Goal: Task Accomplishment & Management: Manage account settings

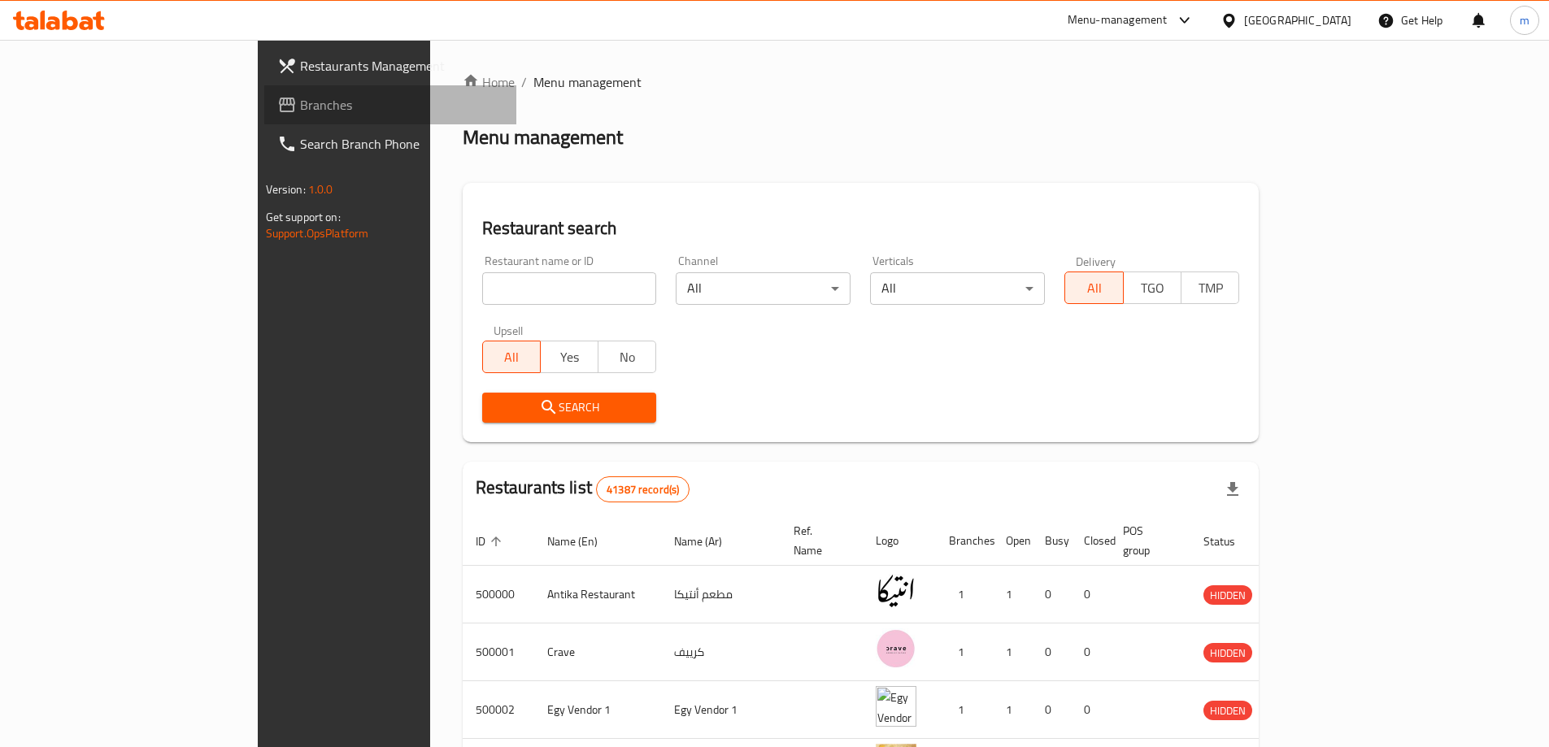
click at [300, 103] on span "Branches" at bounding box center [401, 105] width 203 height 20
click at [300, 111] on span "Branches" at bounding box center [401, 105] width 203 height 20
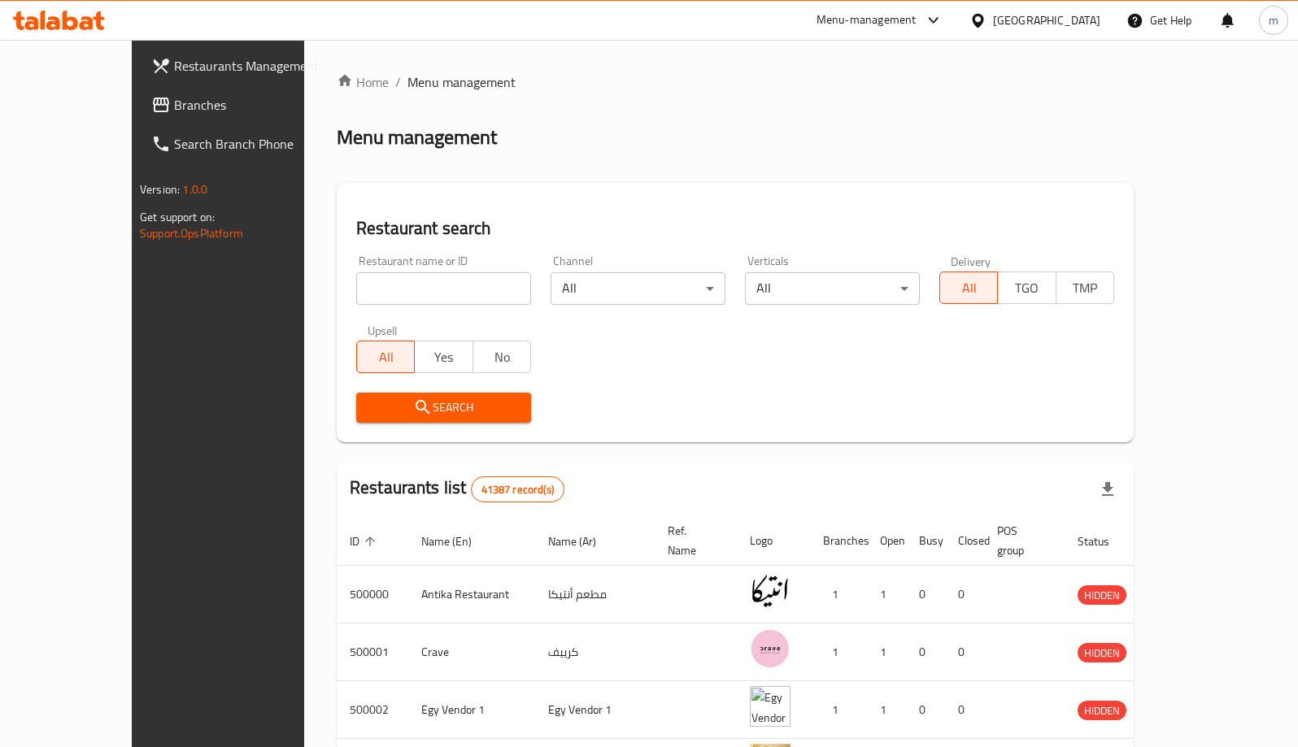
click at [174, 105] on span "Branches" at bounding box center [255, 105] width 162 height 20
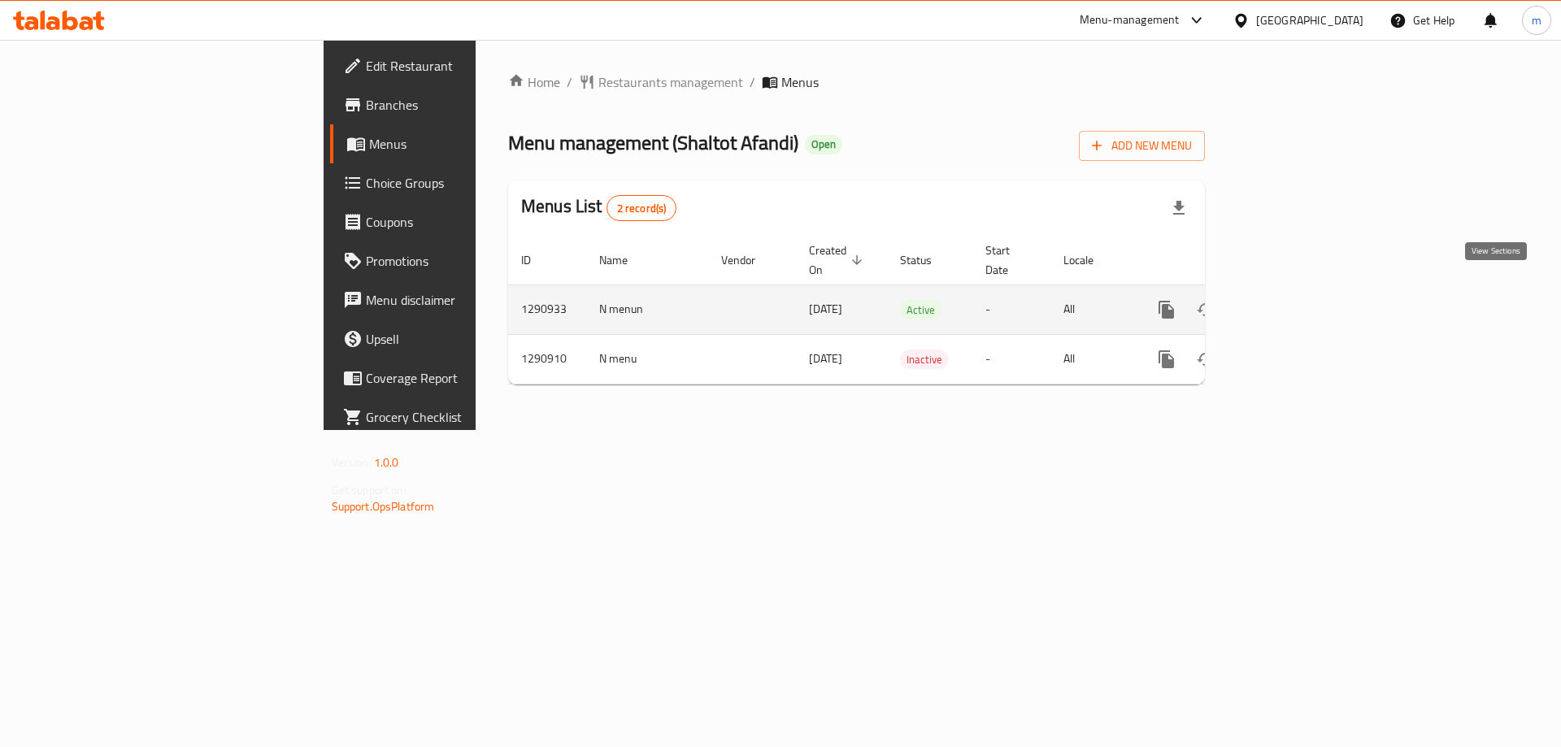
click at [1294, 300] on icon "enhanced table" at bounding box center [1284, 310] width 20 height 20
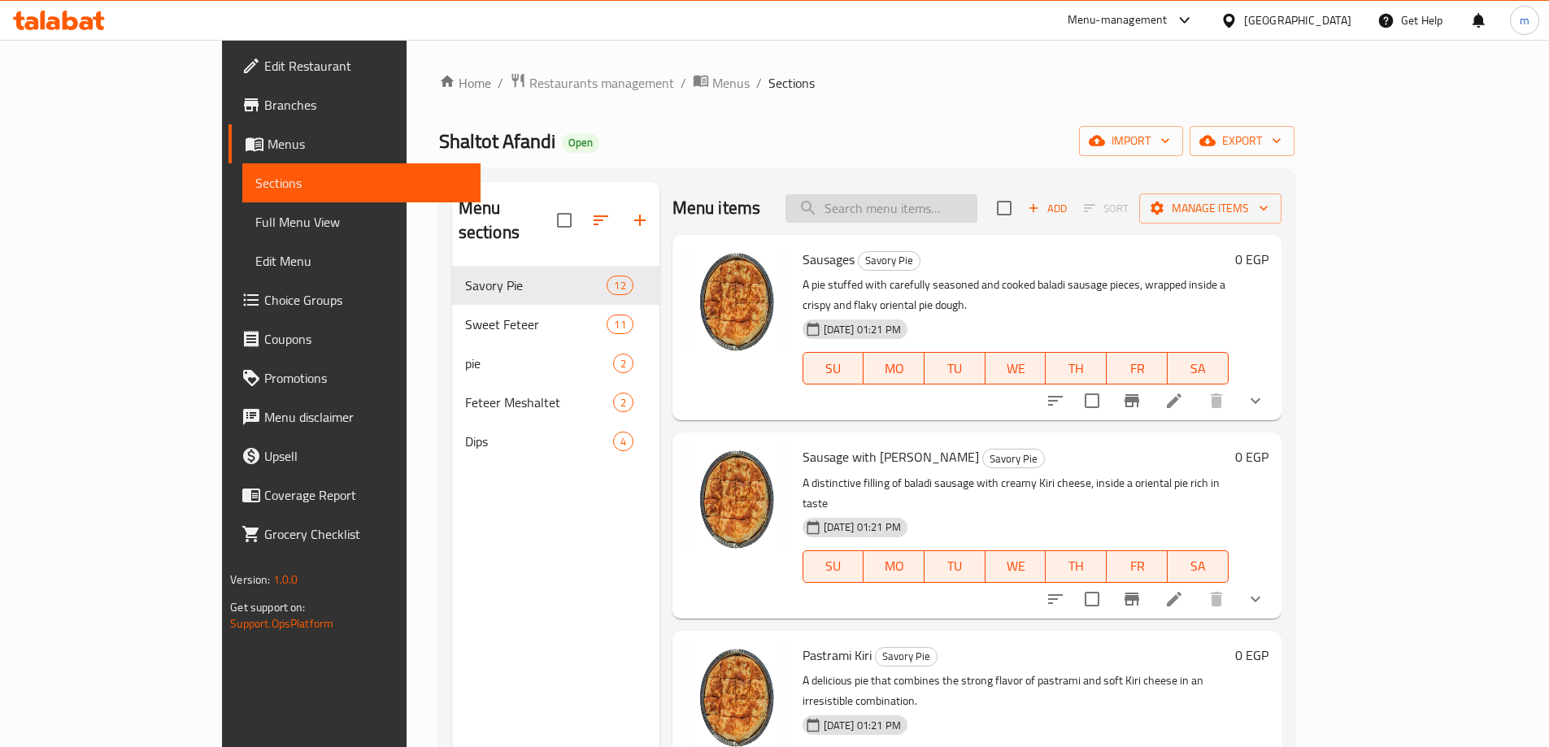
click at [943, 209] on input "search" at bounding box center [882, 208] width 192 height 28
paste input "Sausages"
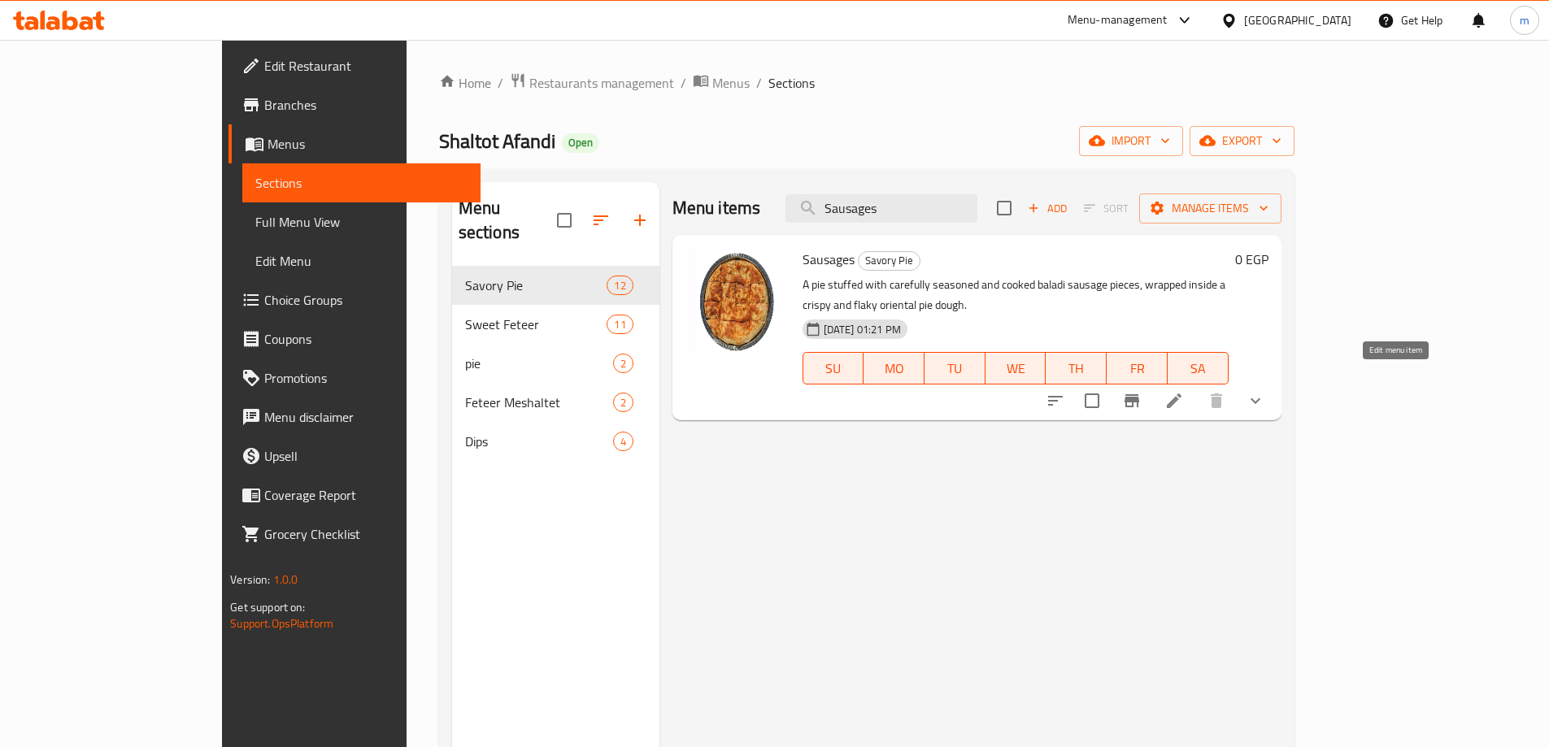
type input "Sausages"
click at [1182, 394] on icon at bounding box center [1174, 401] width 15 height 15
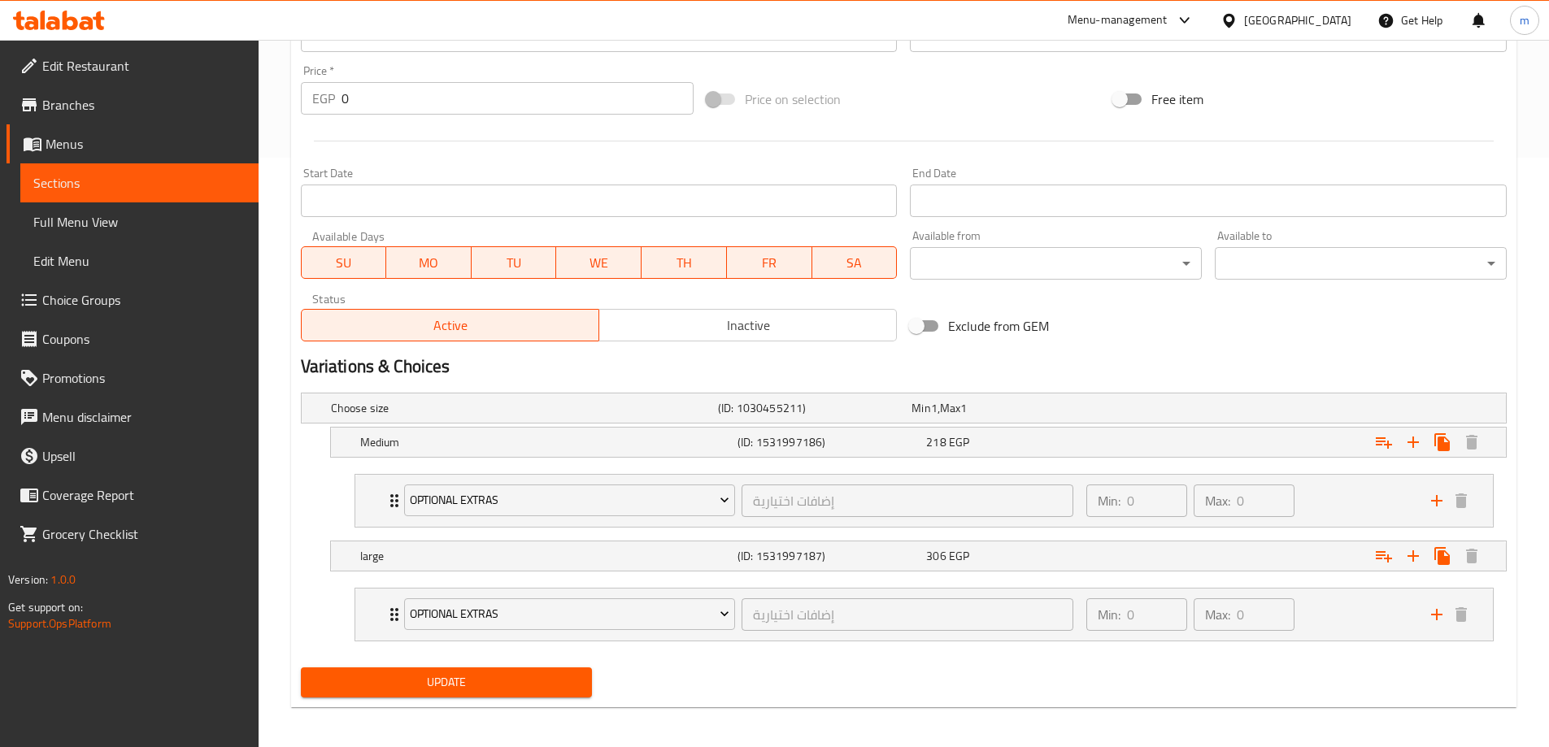
scroll to position [595, 0]
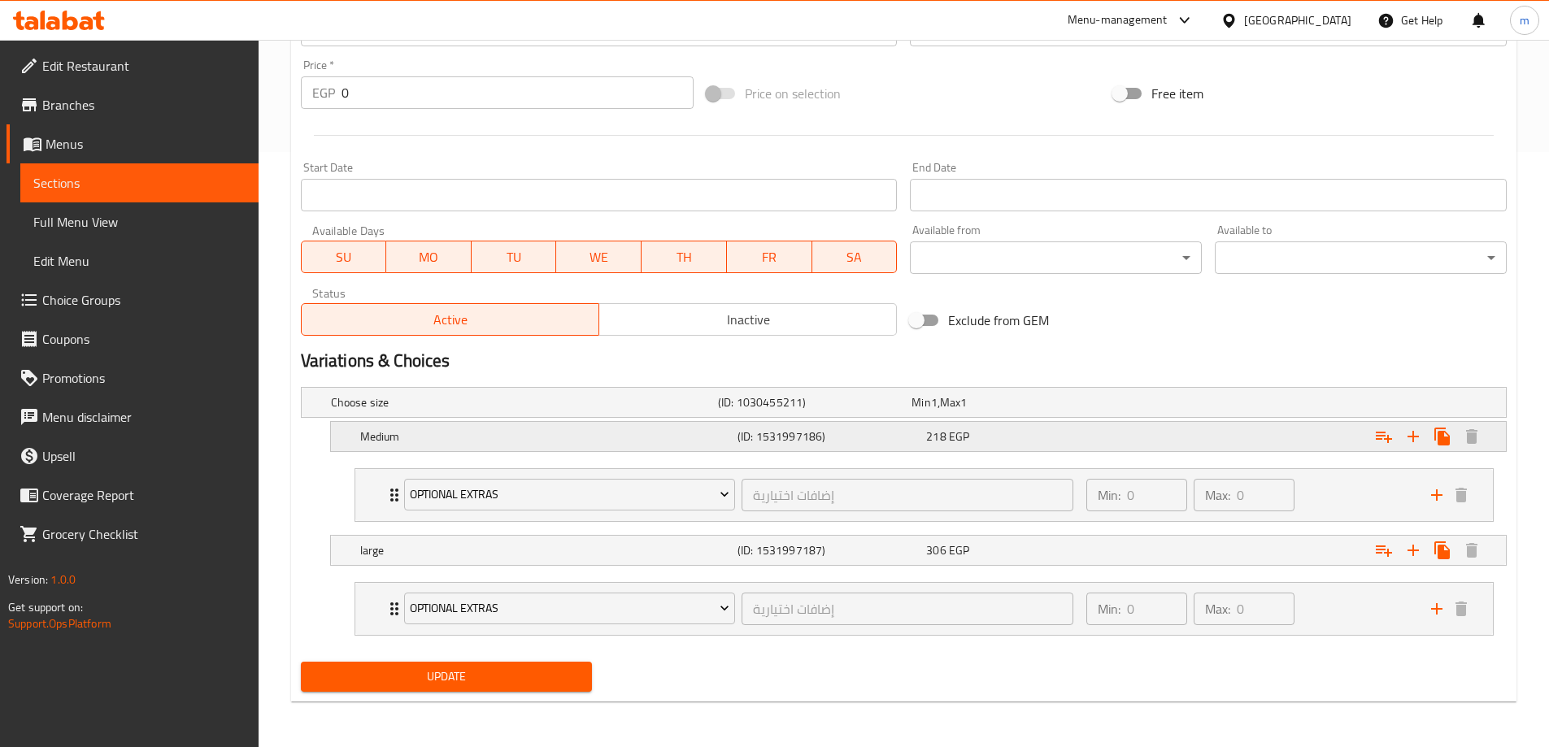
click at [1134, 434] on div "Expand" at bounding box center [1300, 437] width 377 height 36
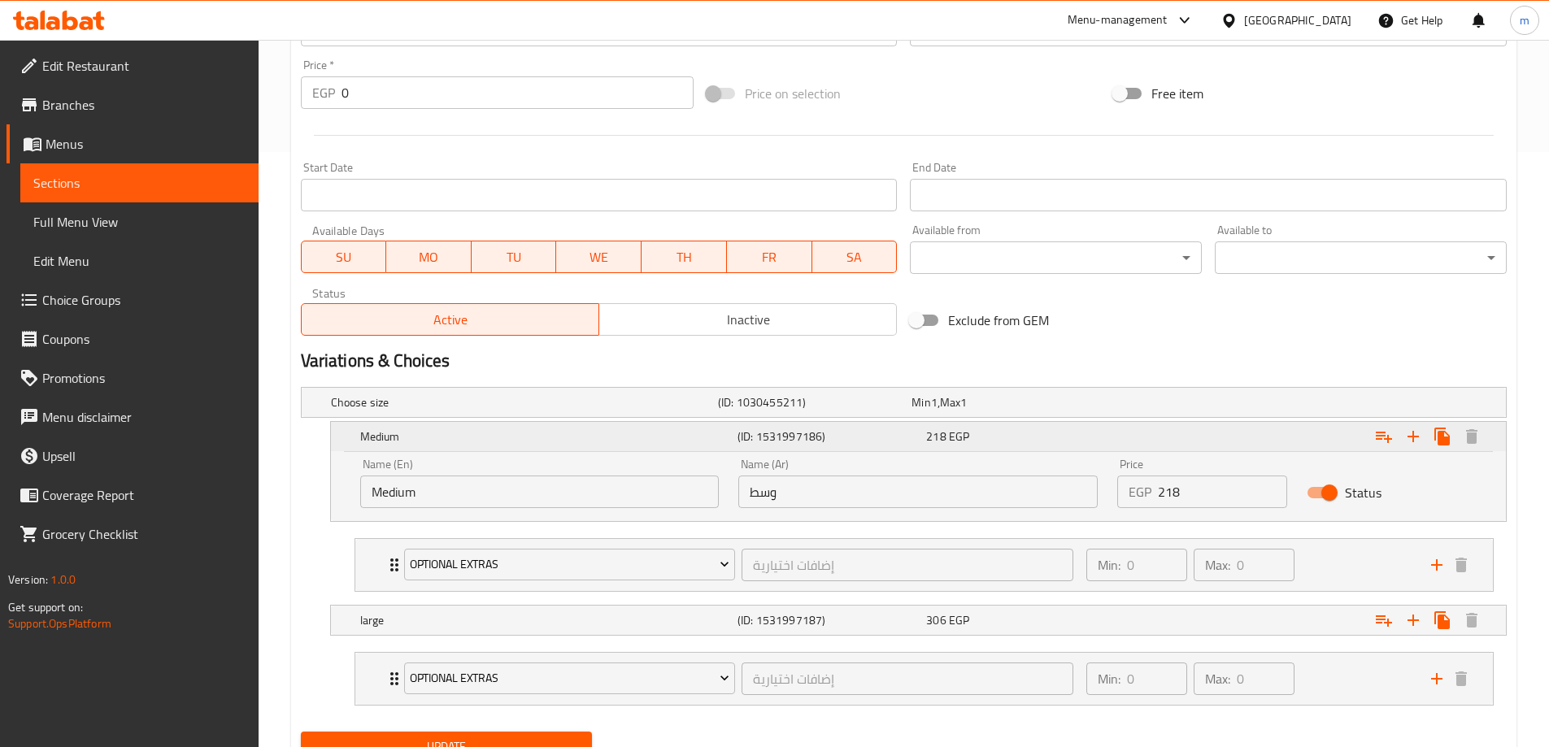
click at [1135, 433] on div "Expand" at bounding box center [1300, 437] width 377 height 36
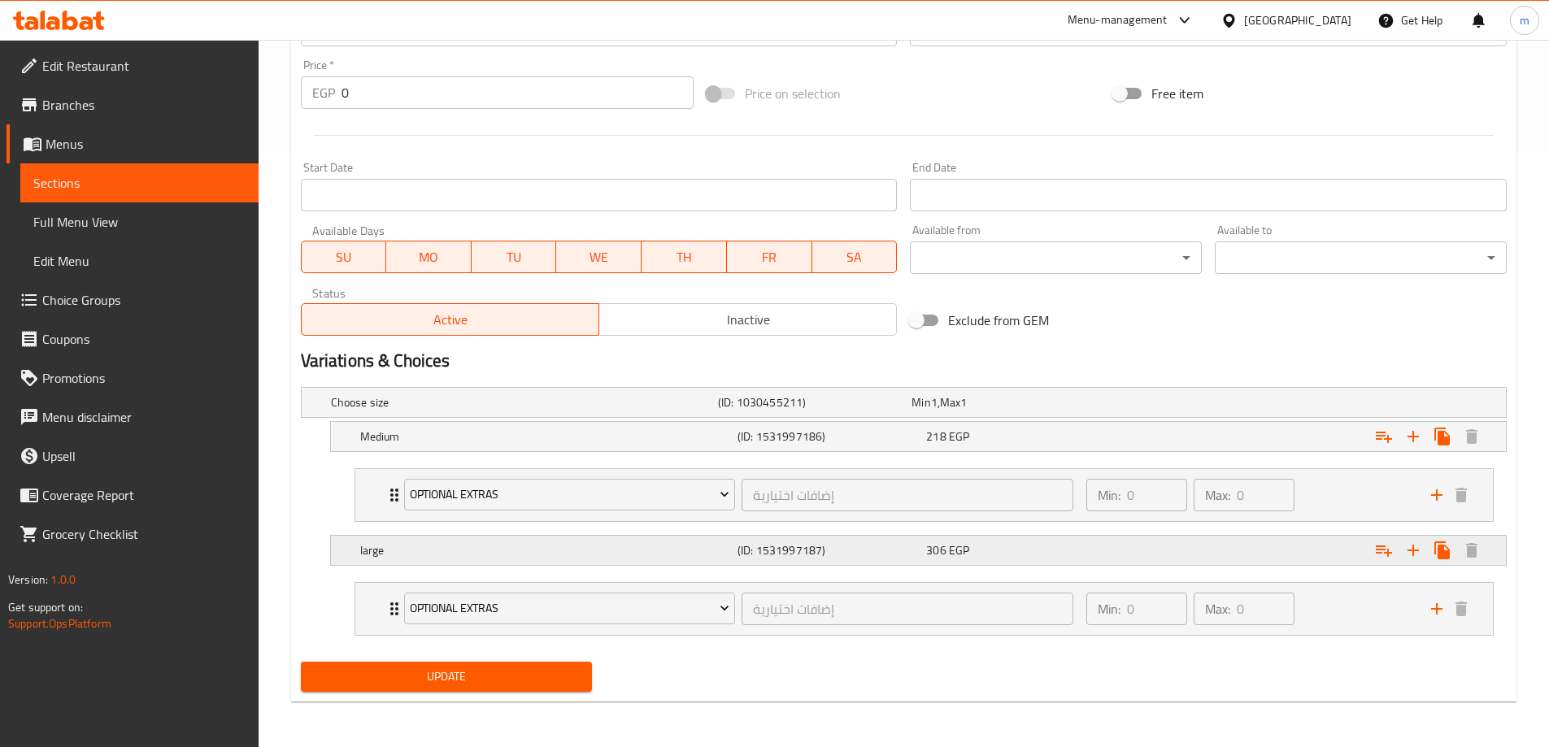
click at [1152, 561] on div "Expand" at bounding box center [1300, 551] width 377 height 36
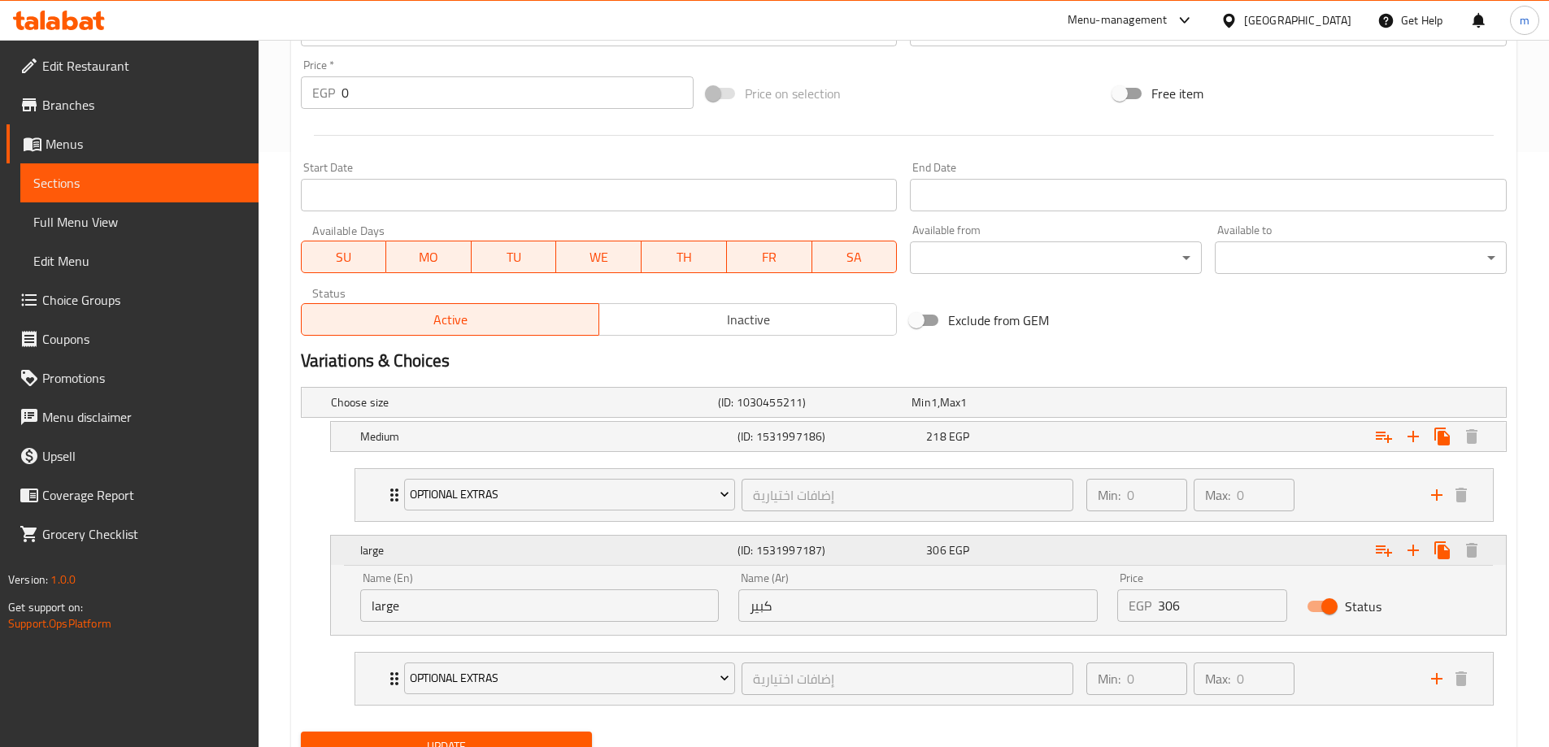
click at [1152, 561] on div "Expand" at bounding box center [1300, 551] width 377 height 36
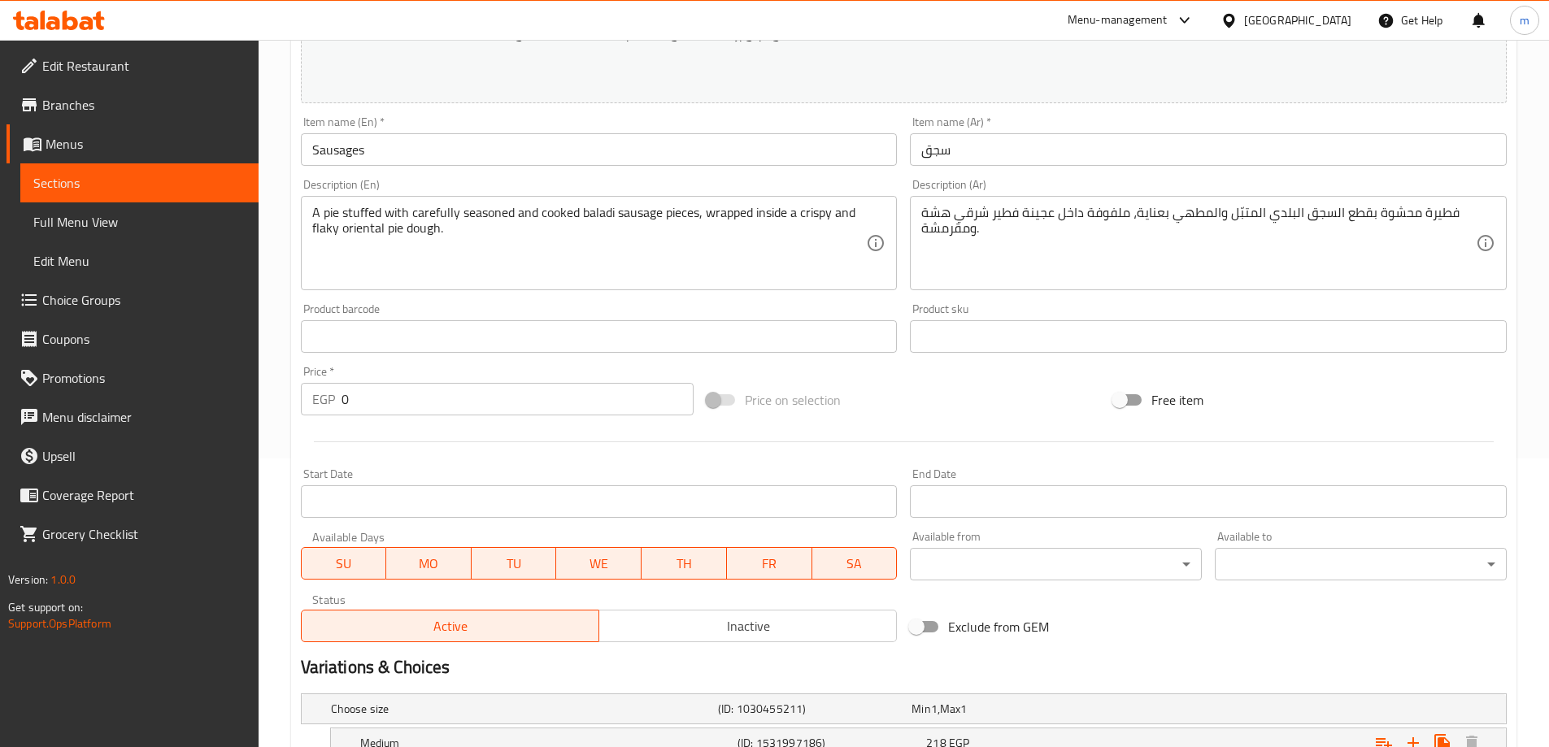
scroll to position [0, 0]
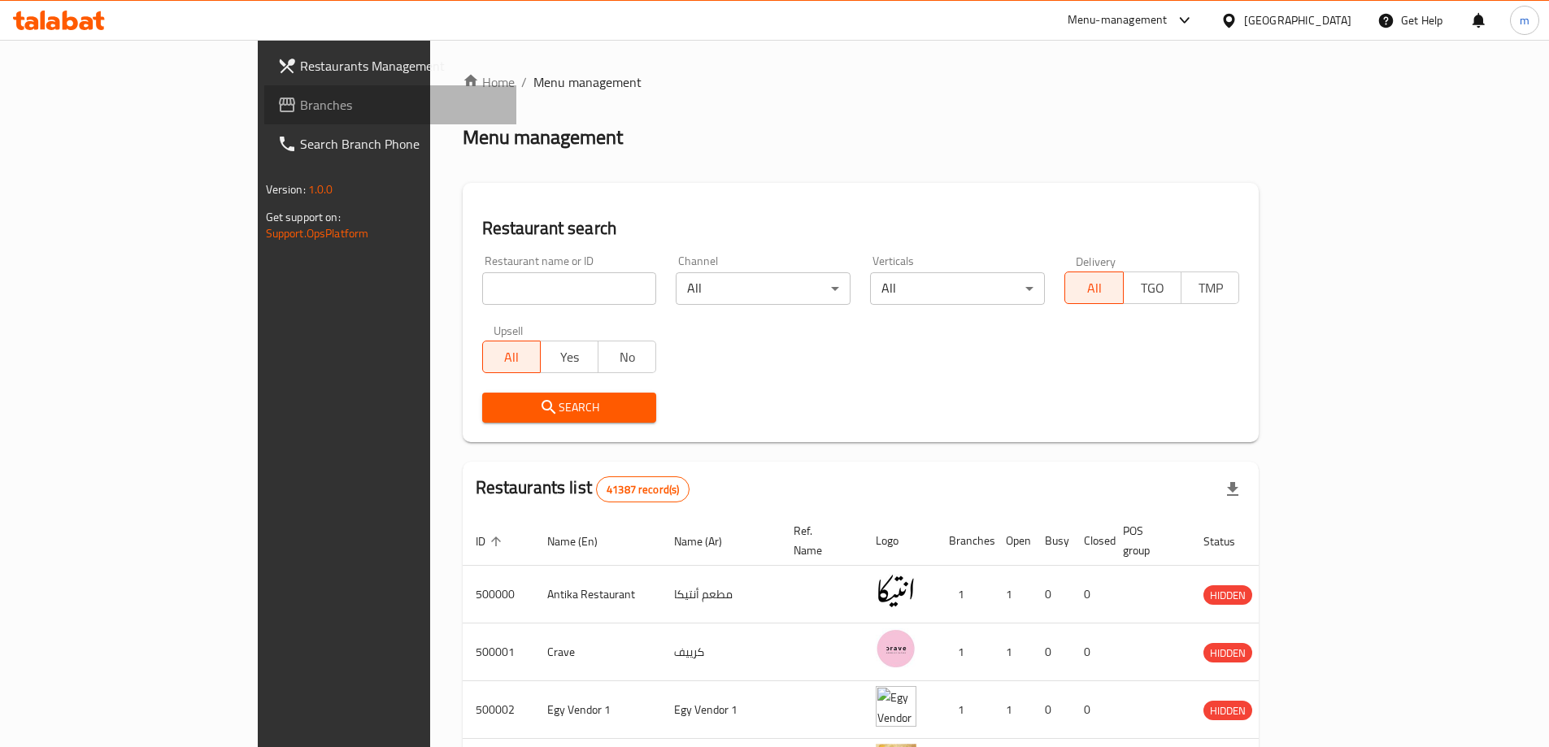
click at [300, 107] on span "Branches" at bounding box center [401, 105] width 203 height 20
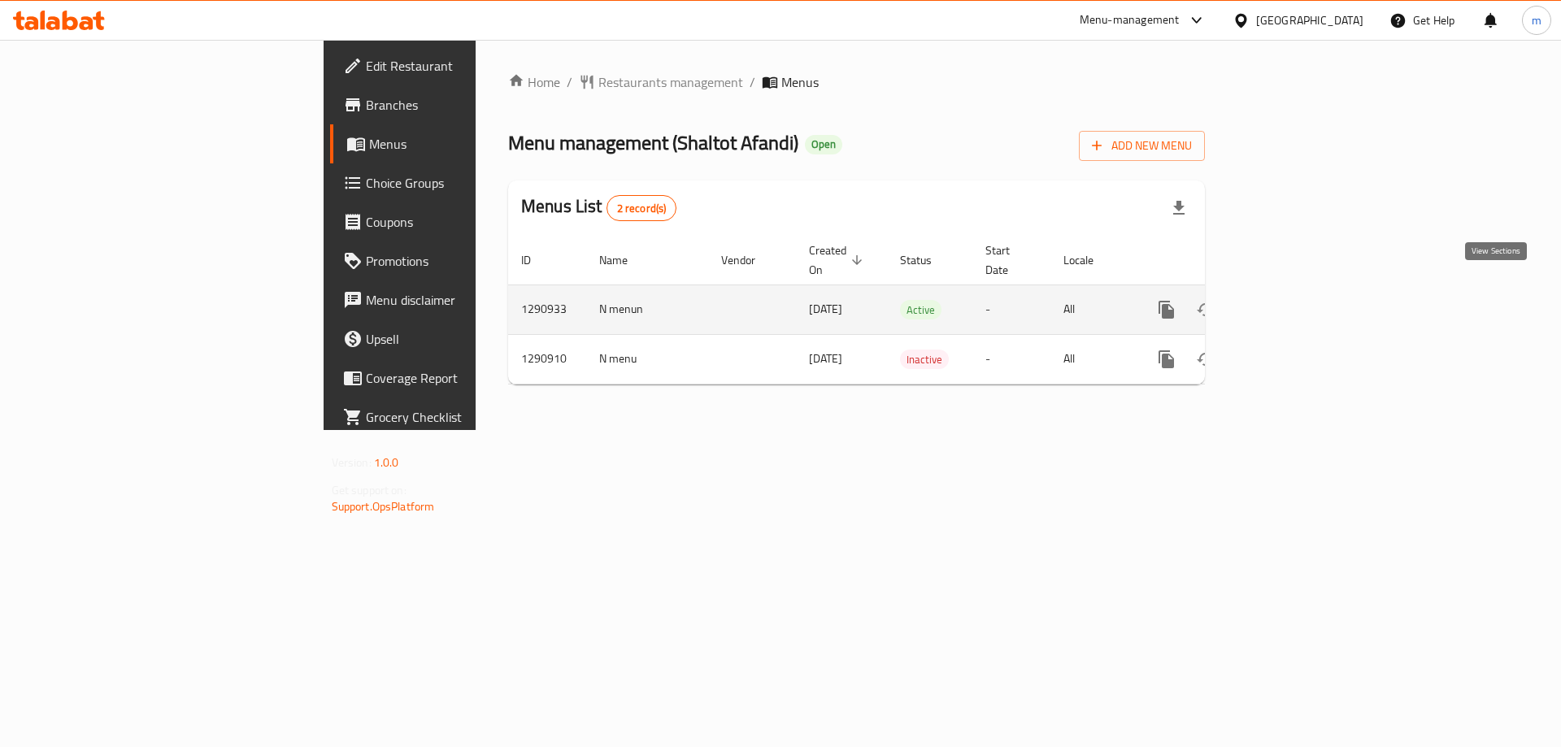
click at [1294, 300] on icon "enhanced table" at bounding box center [1284, 310] width 20 height 20
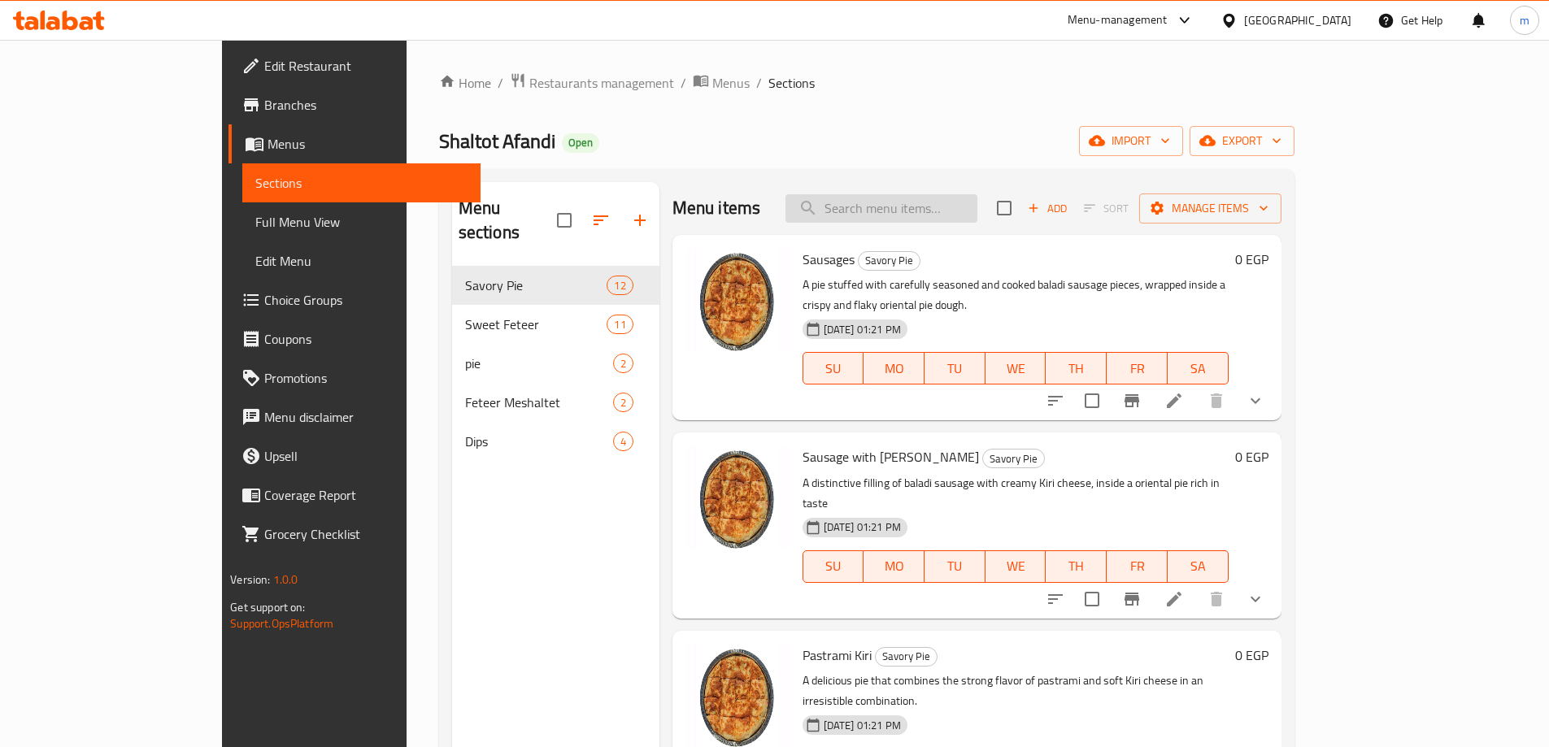
click at [960, 210] on input "search" at bounding box center [882, 208] width 192 height 28
paste input "Sausages"
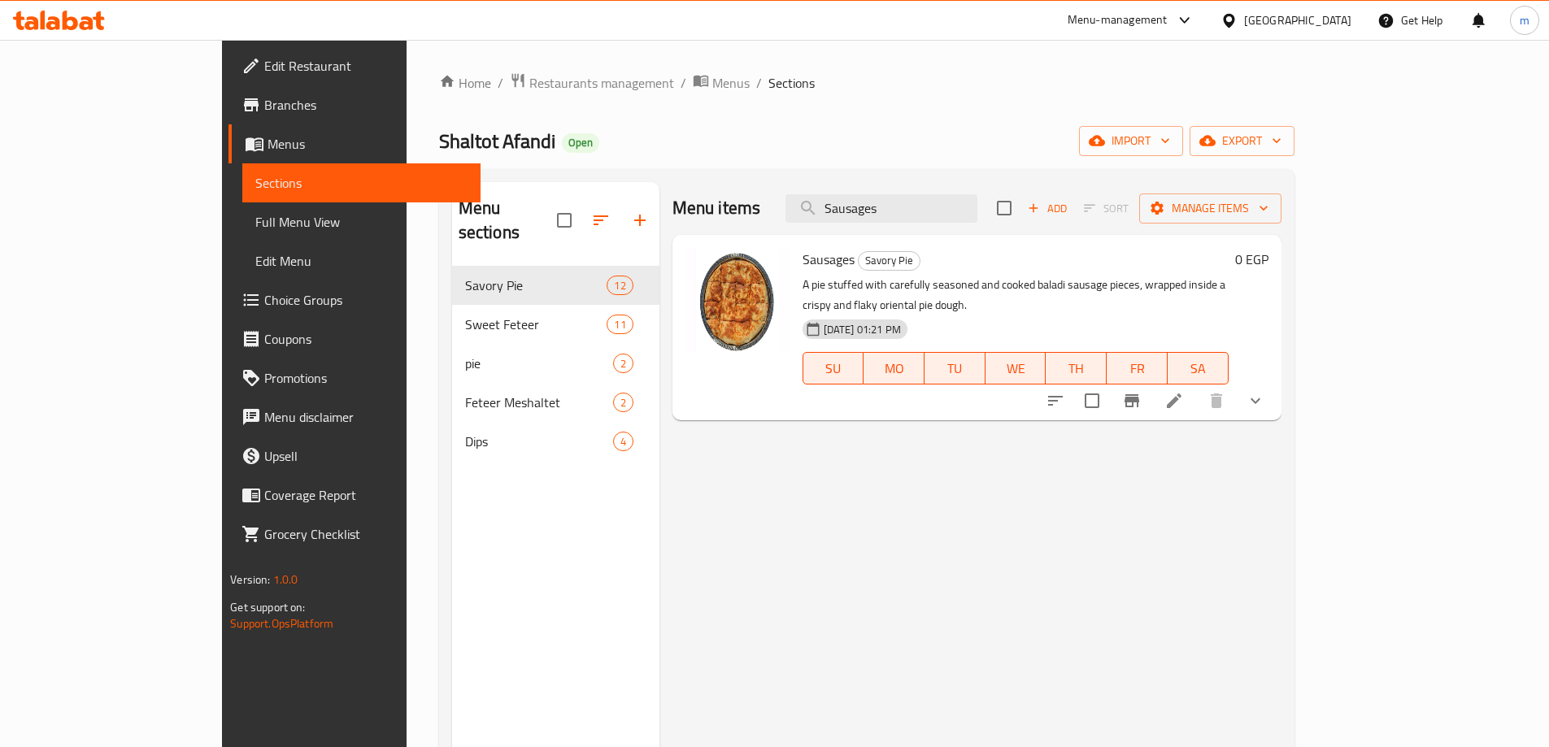
type input "Sausages"
click at [1184, 391] on icon at bounding box center [1175, 401] width 20 height 20
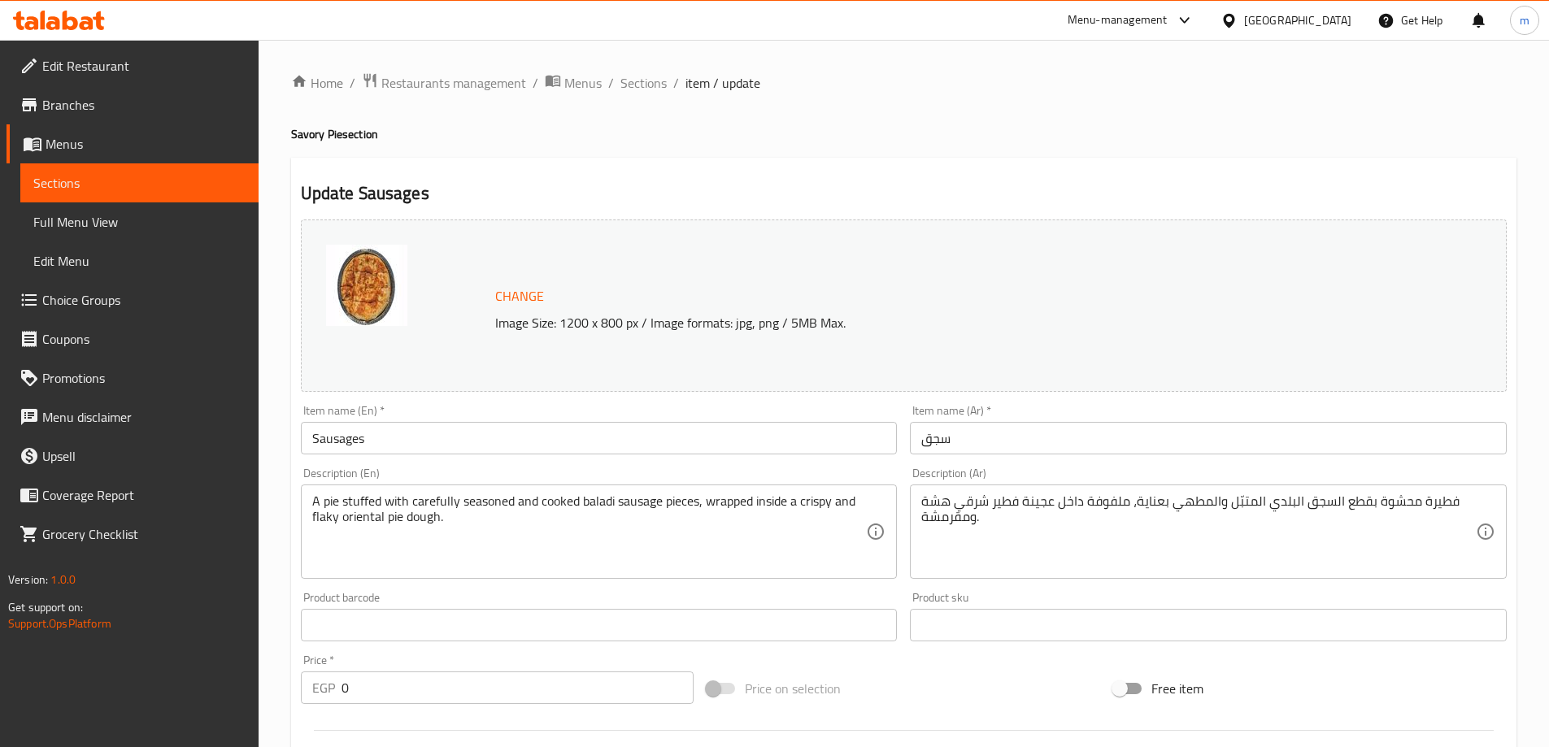
click at [116, 149] on span "Menus" at bounding box center [146, 144] width 200 height 20
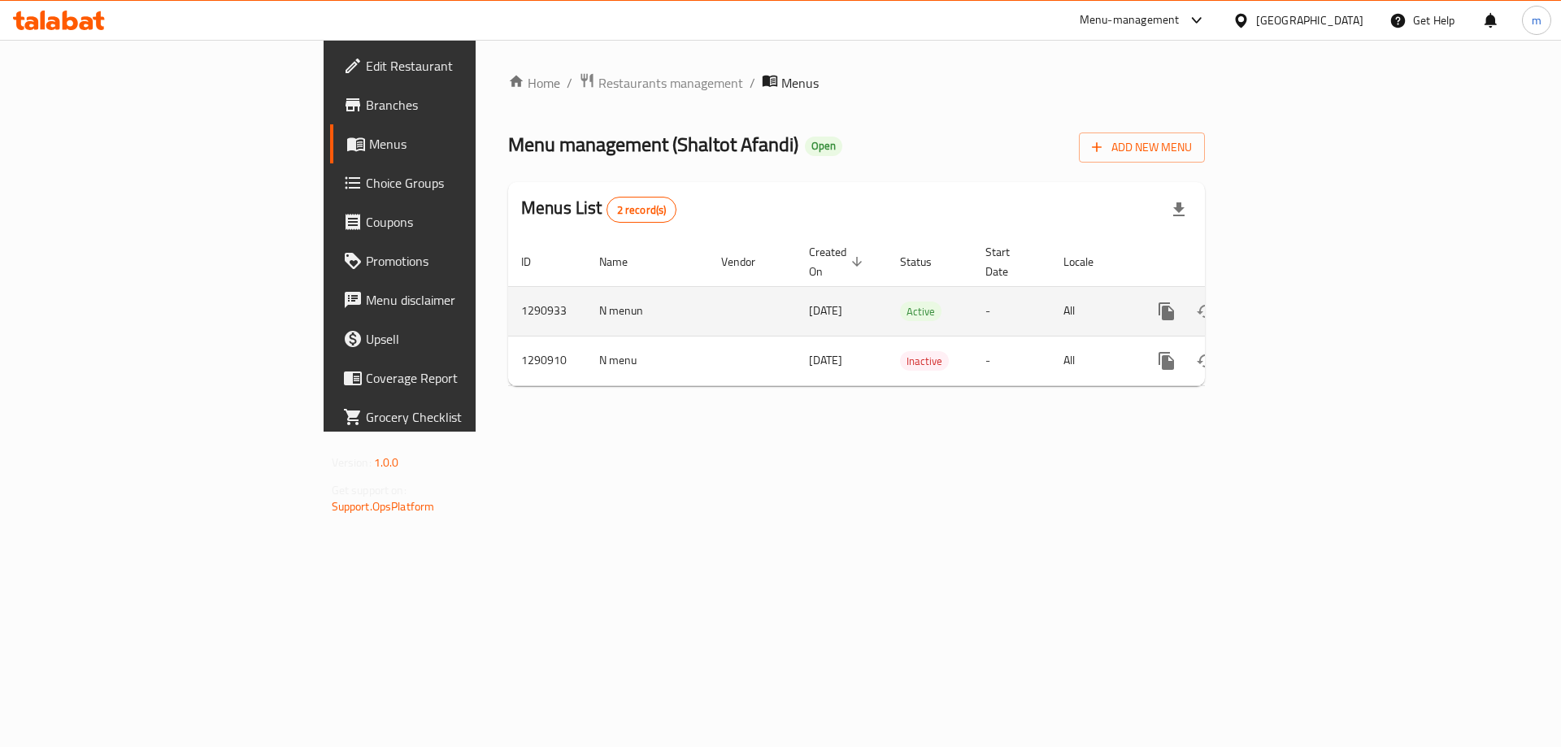
click at [1294, 302] on icon "enhanced table" at bounding box center [1284, 312] width 20 height 20
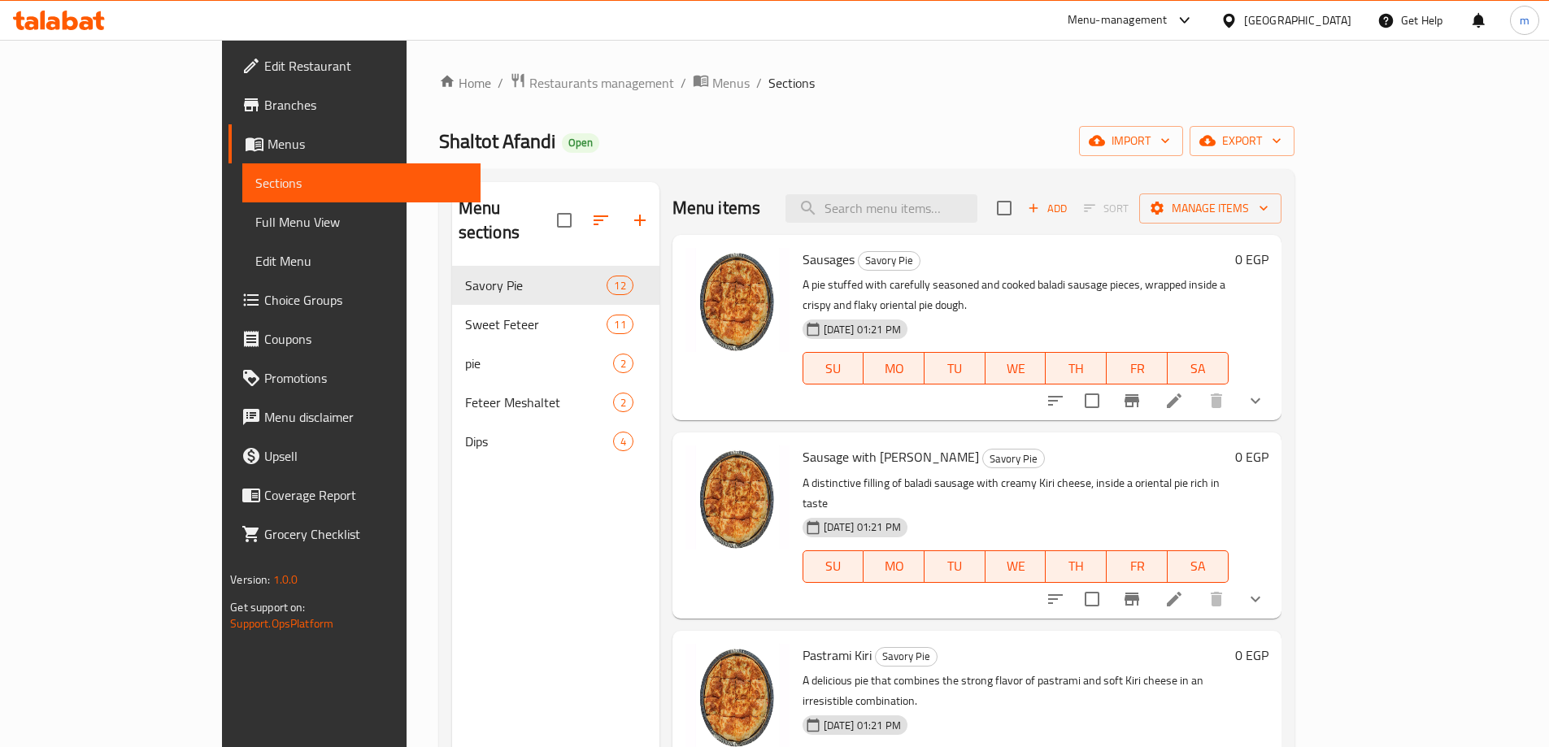
click at [961, 191] on div "Menu items Add Sort Manage items" at bounding box center [977, 208] width 609 height 53
click at [952, 220] on input "search" at bounding box center [882, 208] width 192 height 28
paste input "Sausage with [PERSON_NAME]"
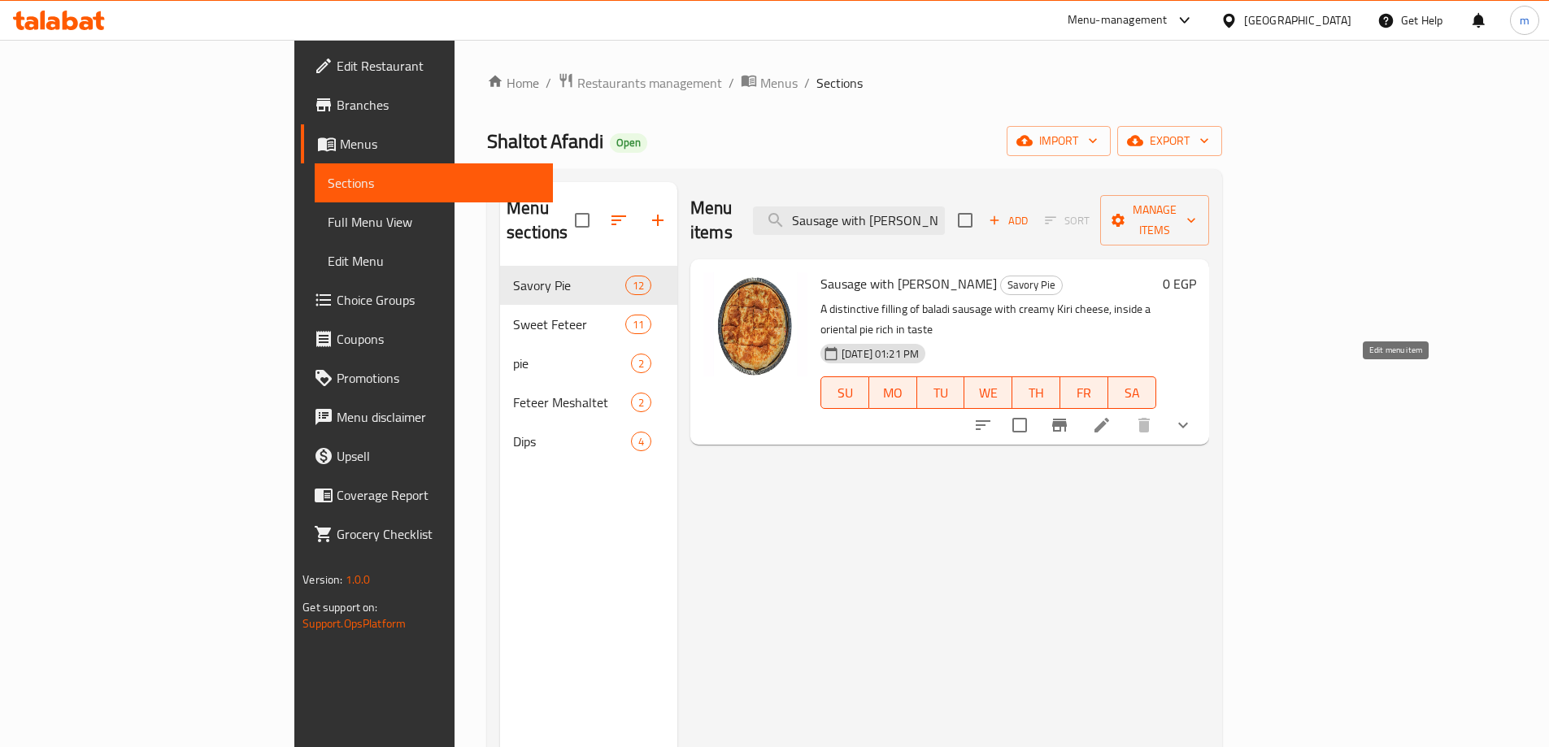
type input "Sausage with [PERSON_NAME]"
click at [1112, 416] on icon at bounding box center [1102, 426] width 20 height 20
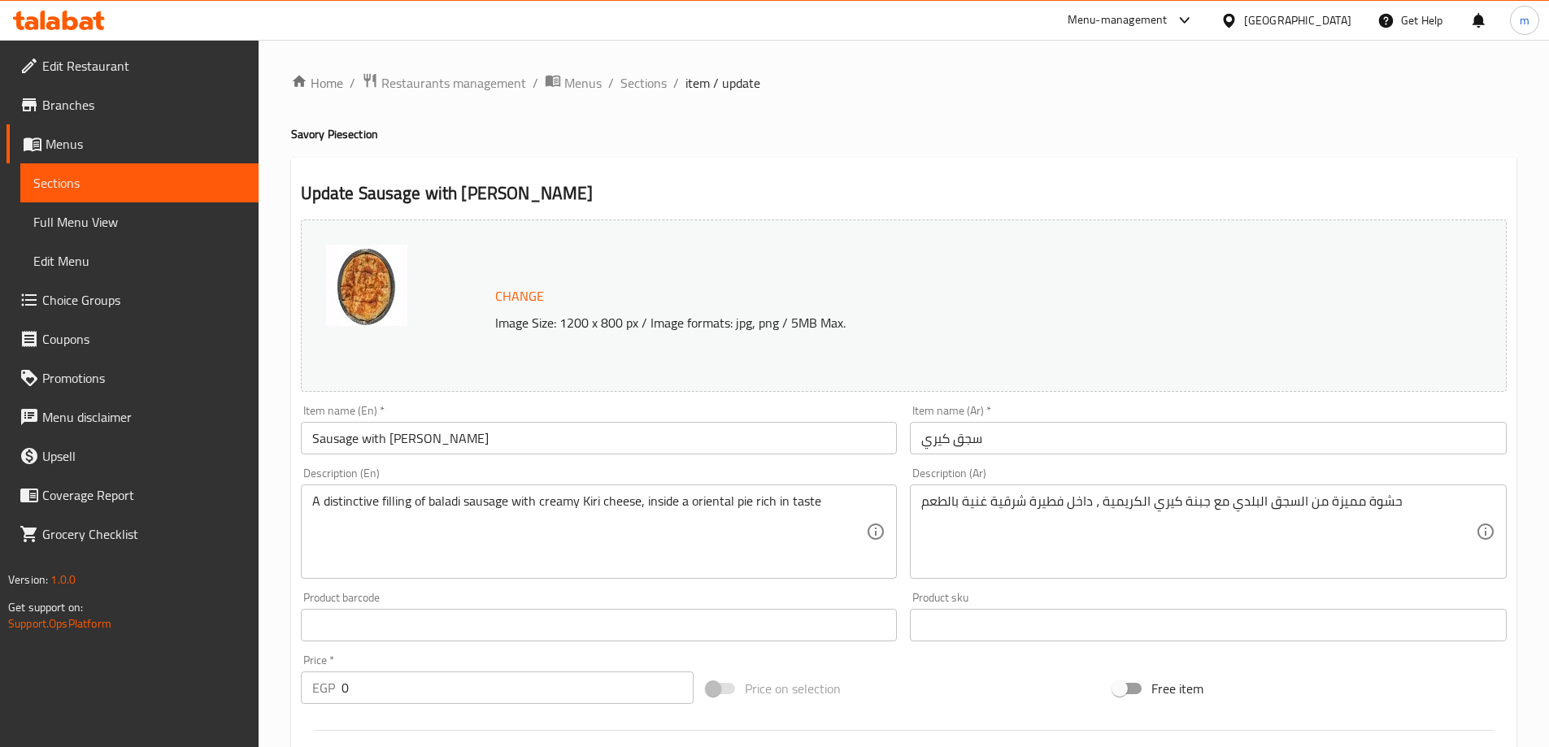
click at [689, 87] on span "item / update" at bounding box center [723, 83] width 75 height 20
click at [656, 89] on span "Sections" at bounding box center [644, 83] width 46 height 20
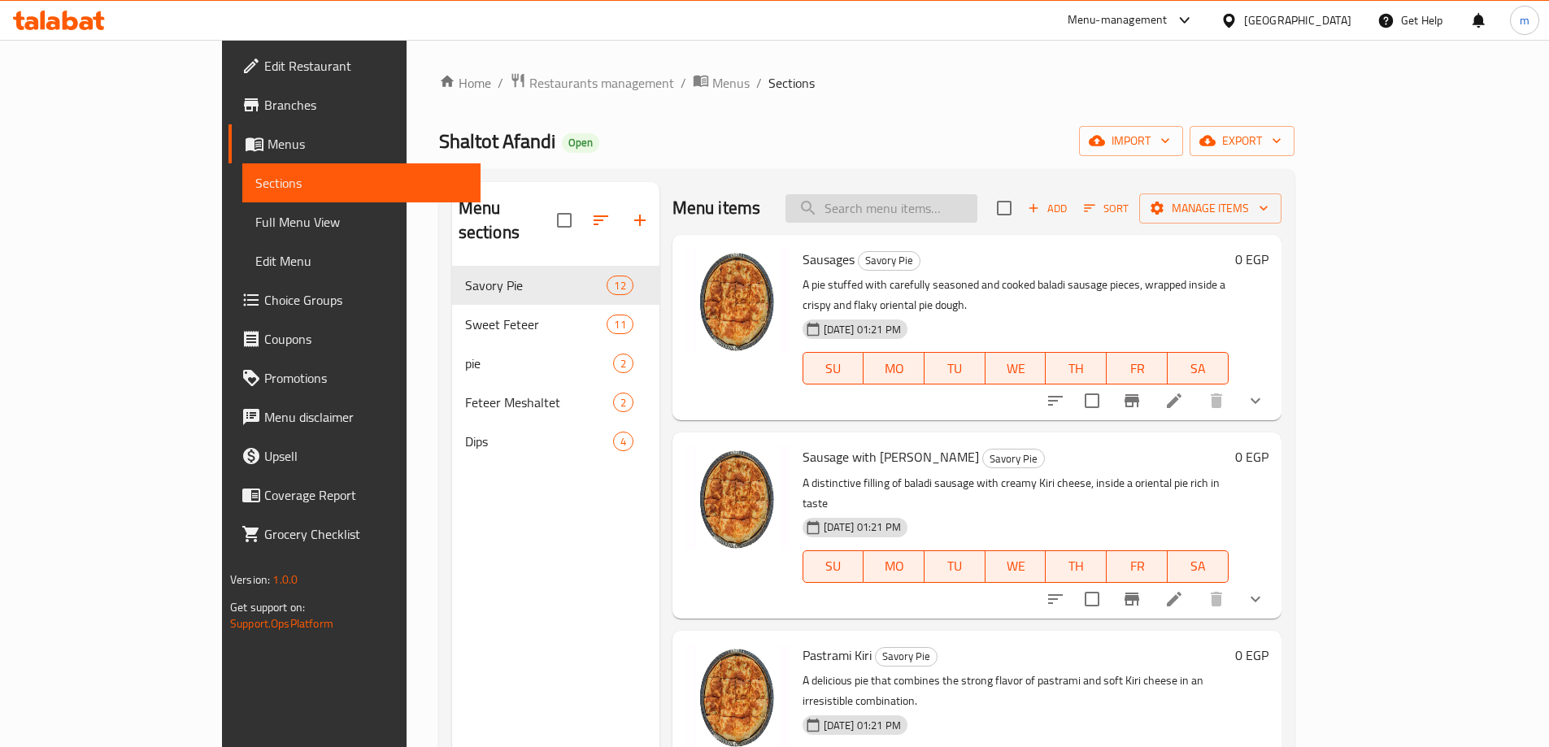
click at [947, 207] on input "search" at bounding box center [882, 208] width 192 height 28
paste input "Pastrami Kiri"
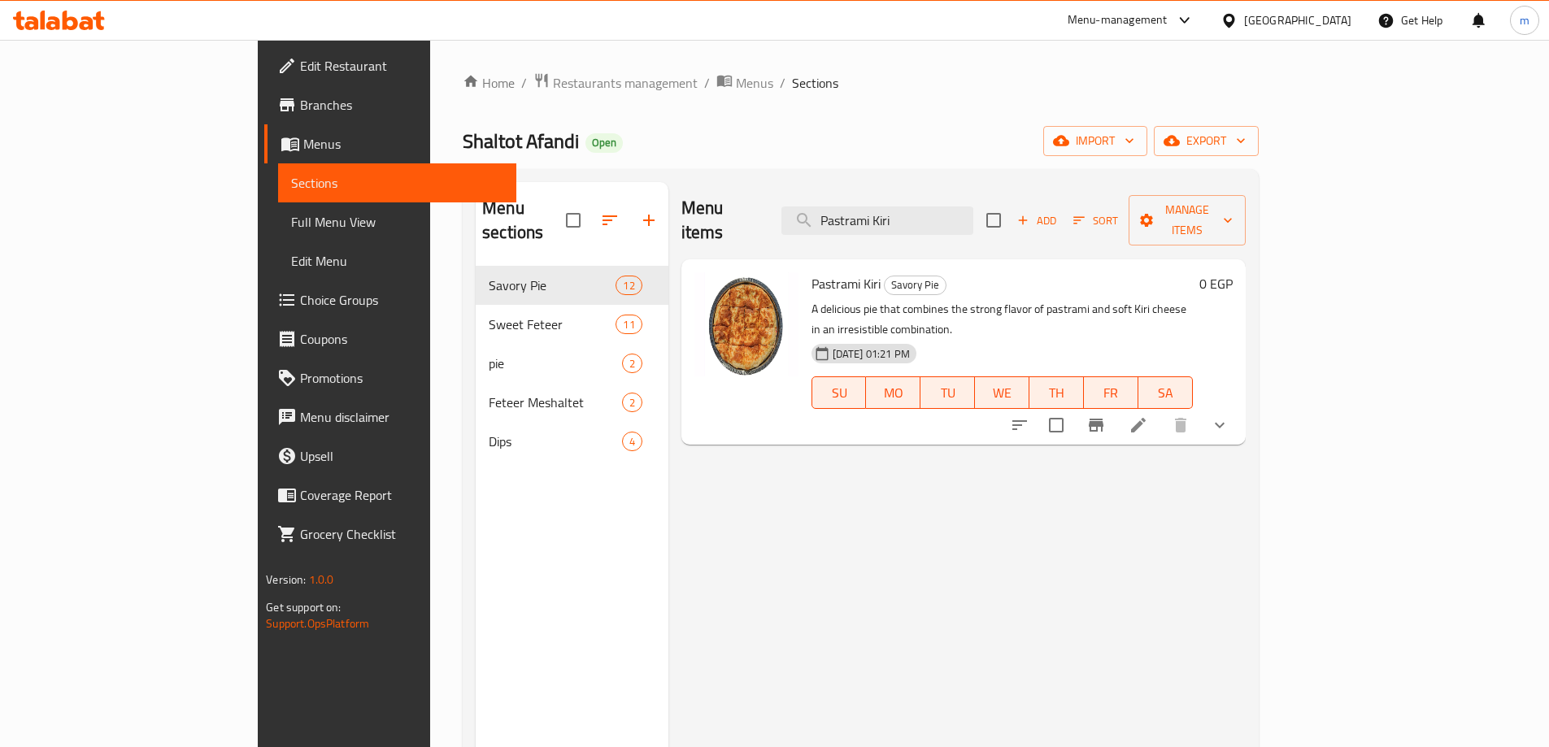
type input "Pastrami Kiri"
click at [1148, 416] on icon at bounding box center [1139, 426] width 20 height 20
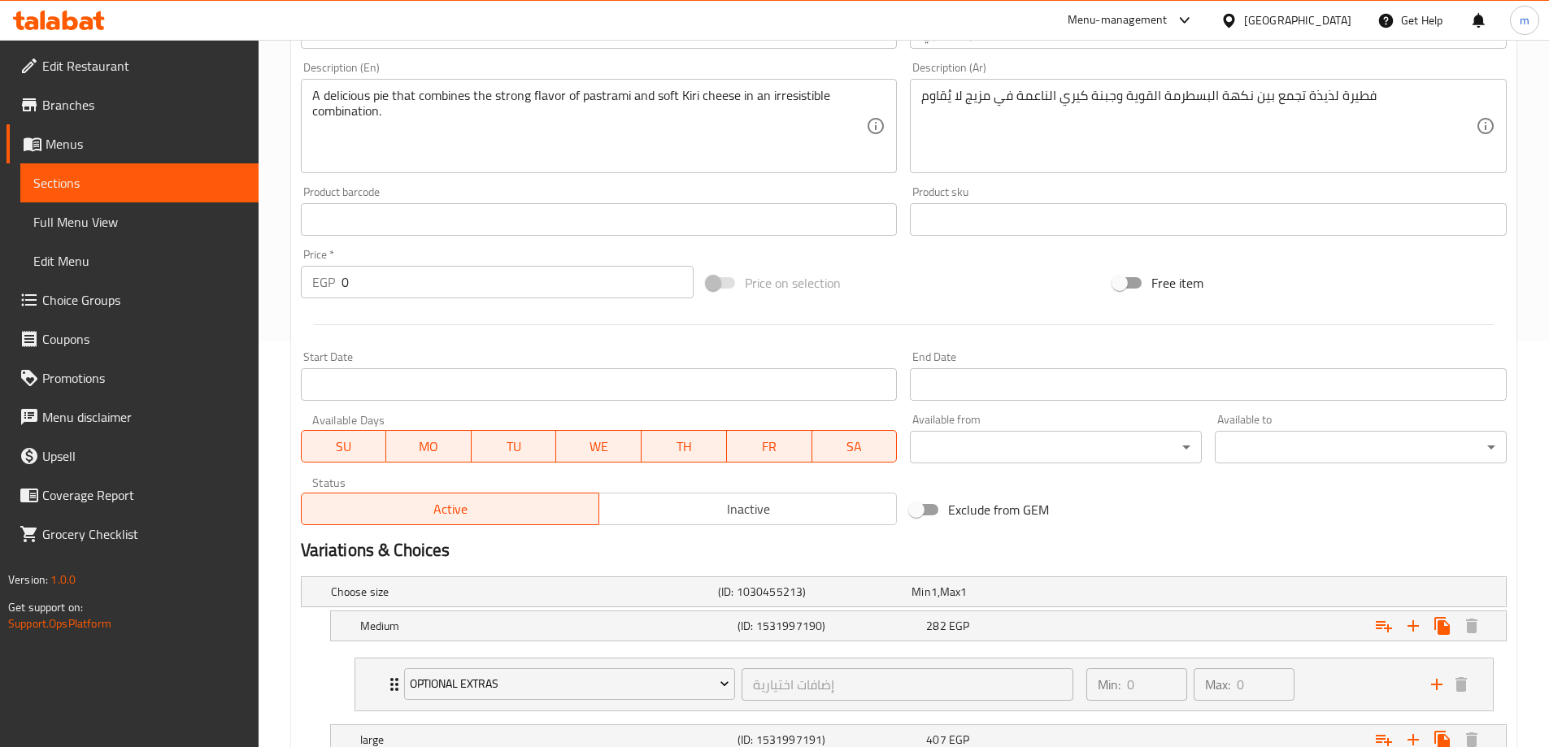
scroll to position [189, 0]
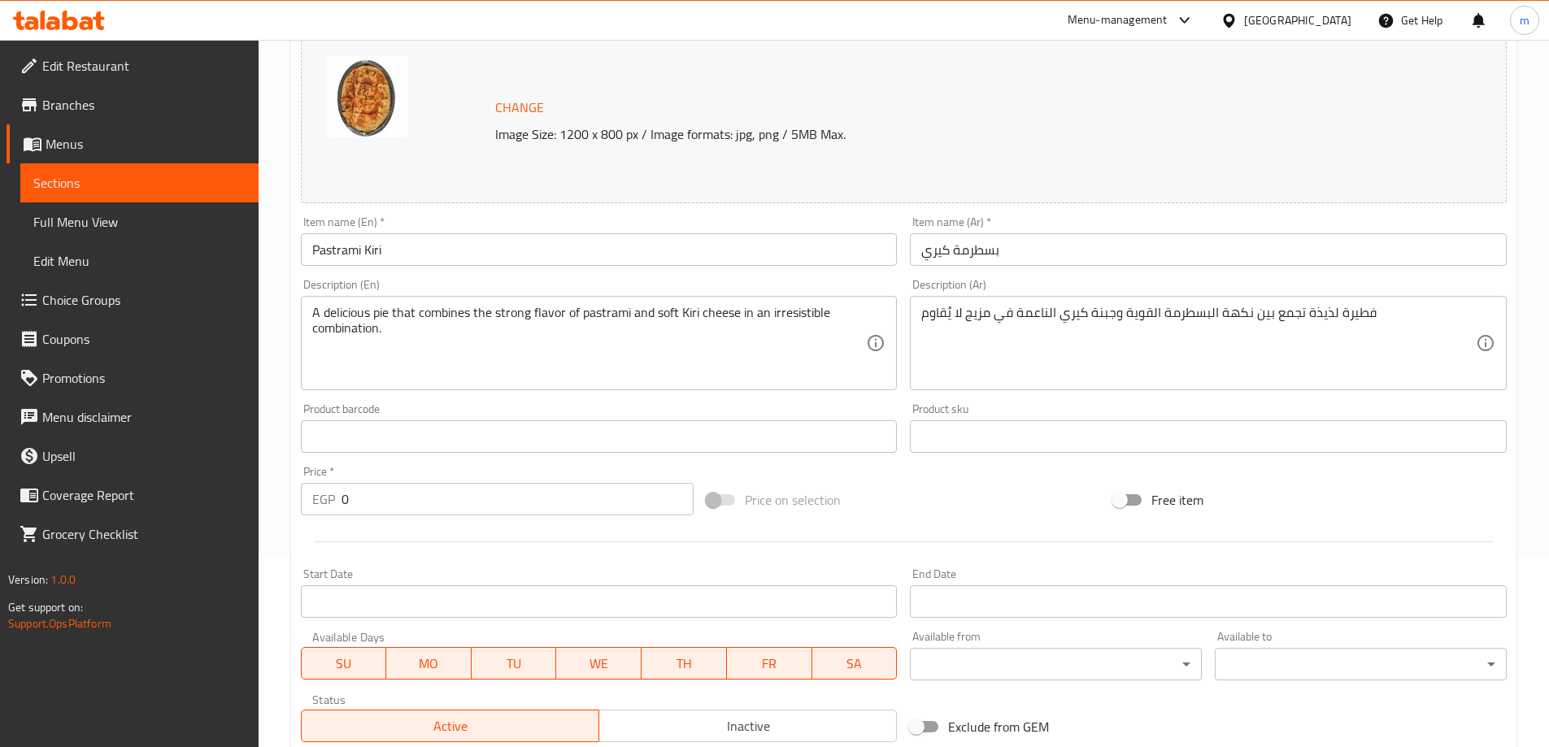
drag, startPoint x: 1339, startPoint y: 13, endPoint x: 1313, endPoint y: 37, distance: 35.7
click at [1339, 15] on div "[GEOGRAPHIC_DATA]" at bounding box center [1297, 20] width 107 height 18
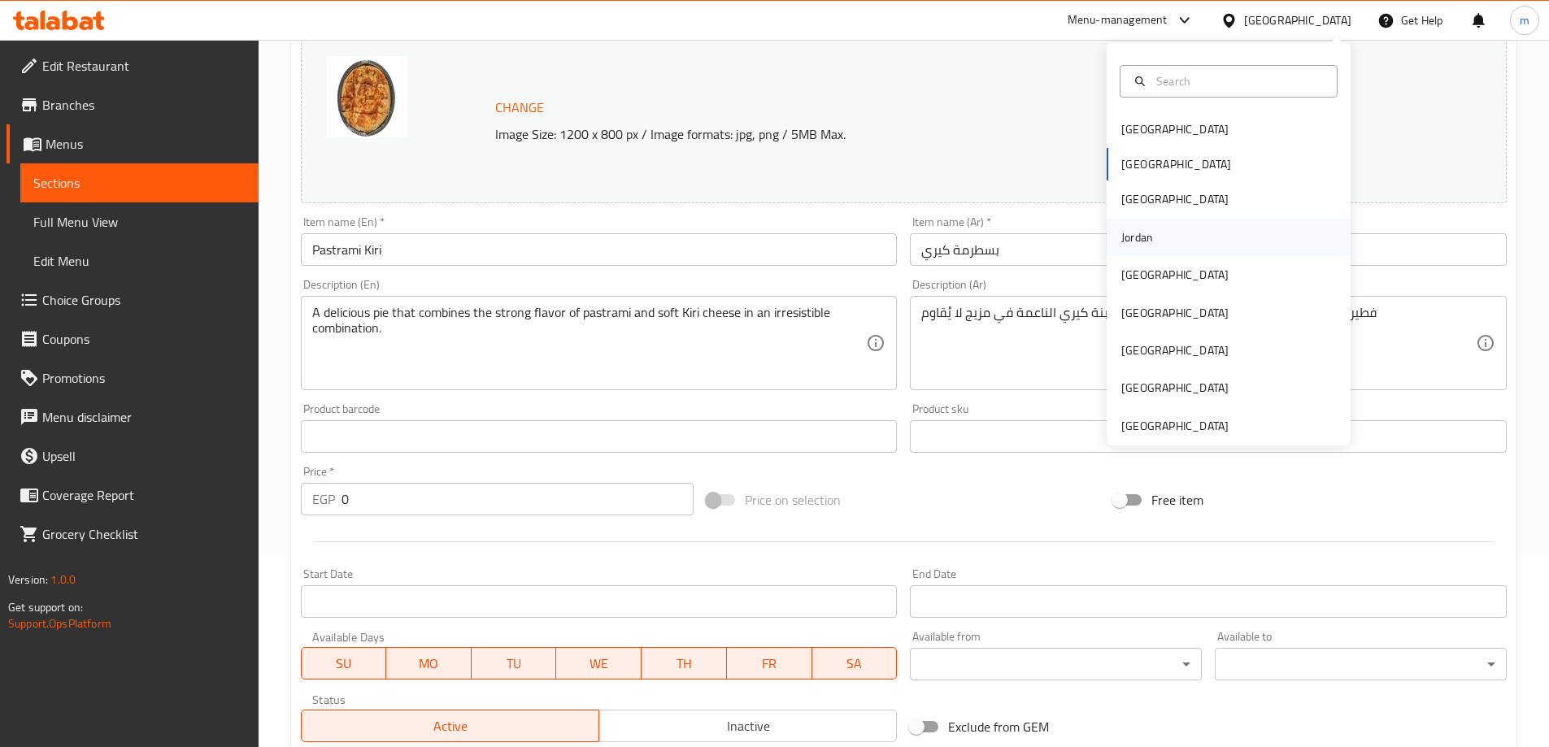
click at [1134, 241] on div "Jordan" at bounding box center [1137, 238] width 32 height 18
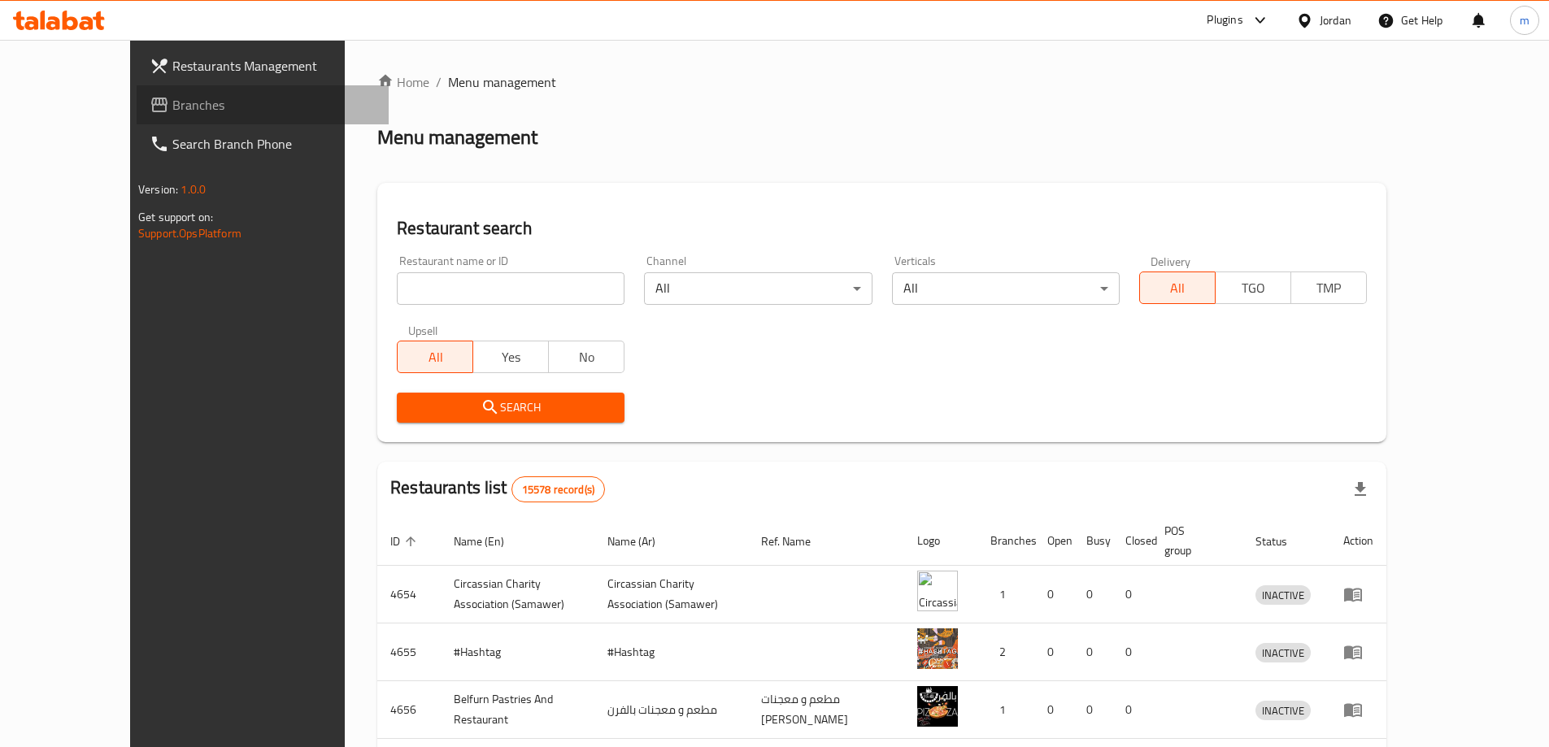
click at [172, 109] on span "Branches" at bounding box center [273, 105] width 203 height 20
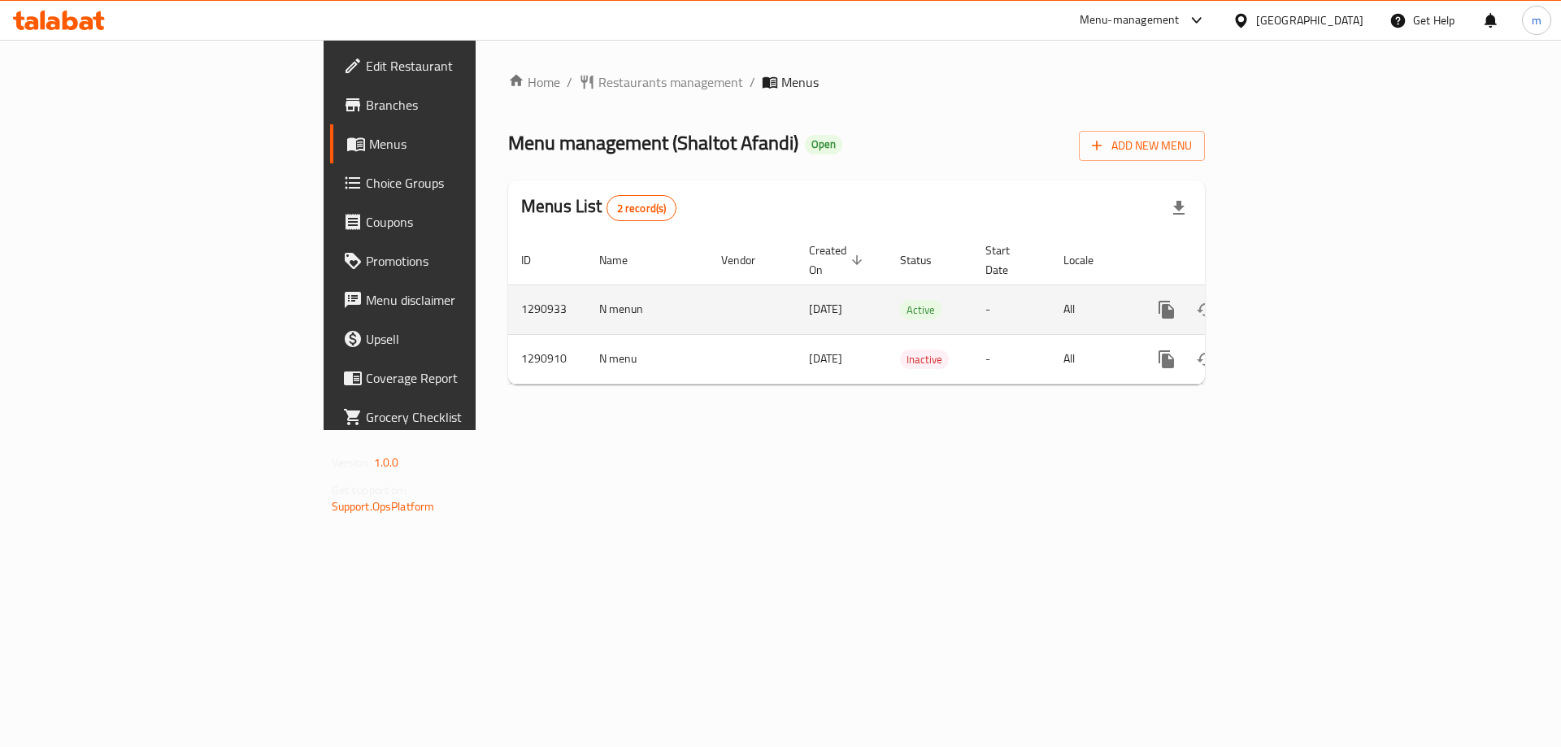
click at [1294, 300] on icon "enhanced table" at bounding box center [1284, 310] width 20 height 20
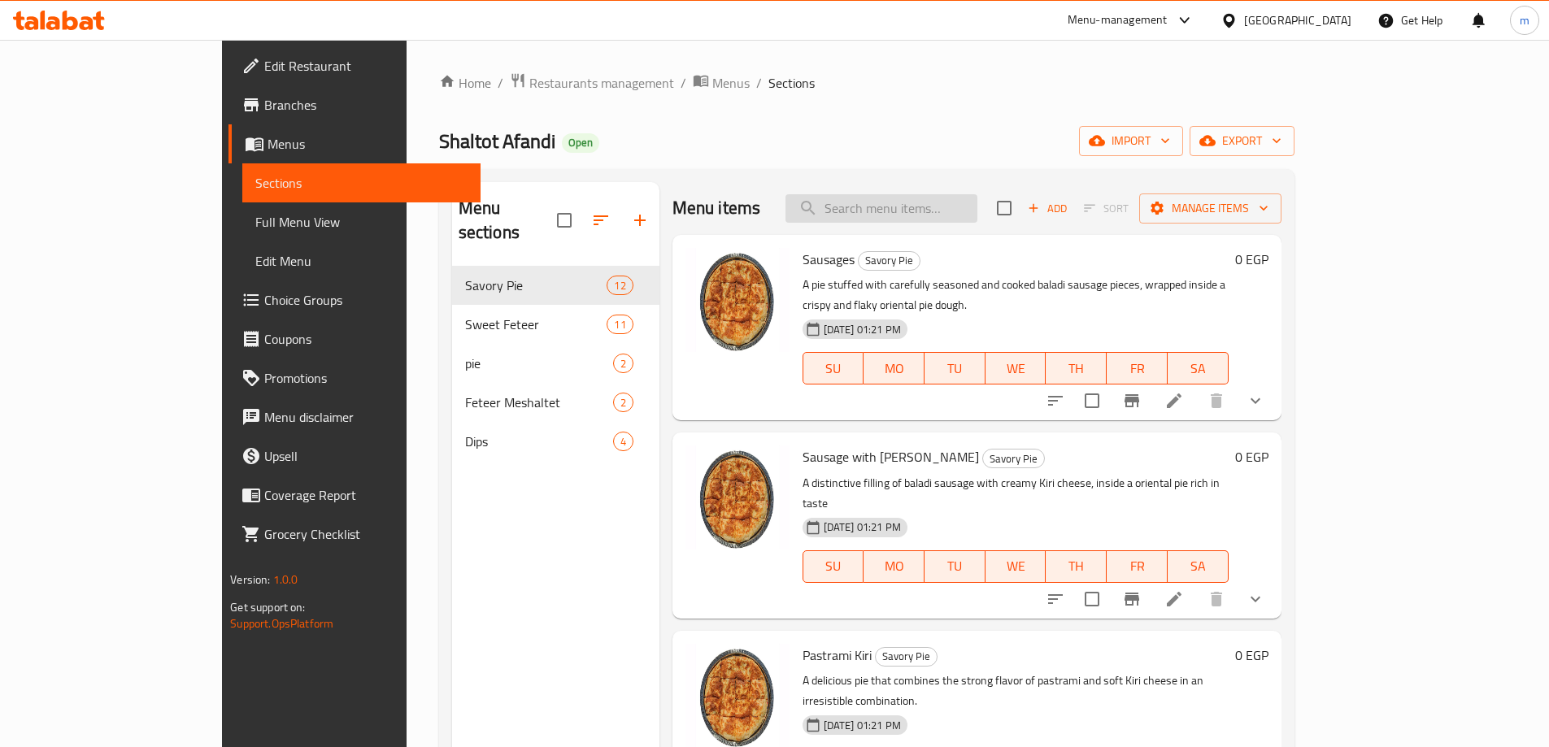
paste input "Tuna"
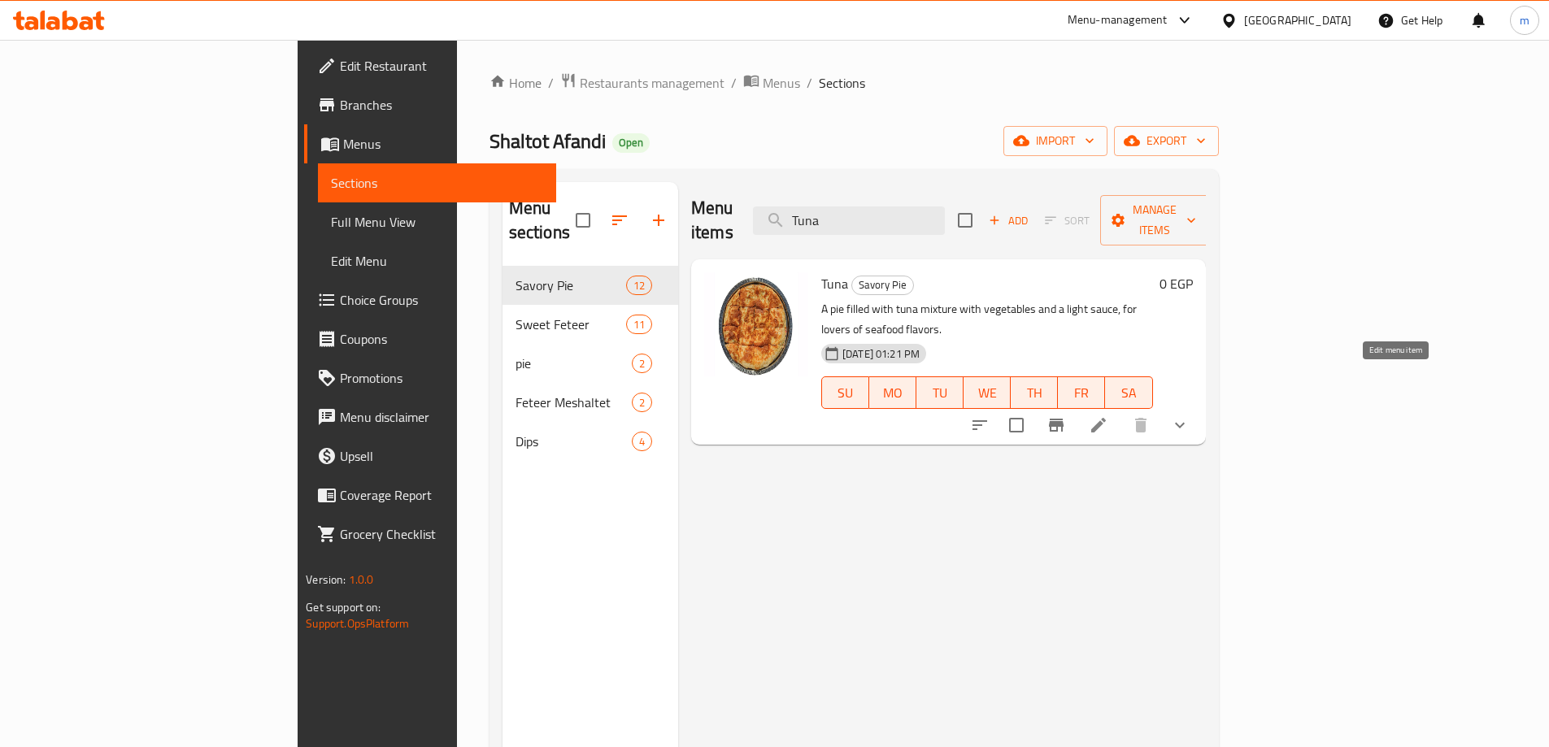
type input "Tuna"
click at [1106, 418] on icon at bounding box center [1098, 425] width 15 height 15
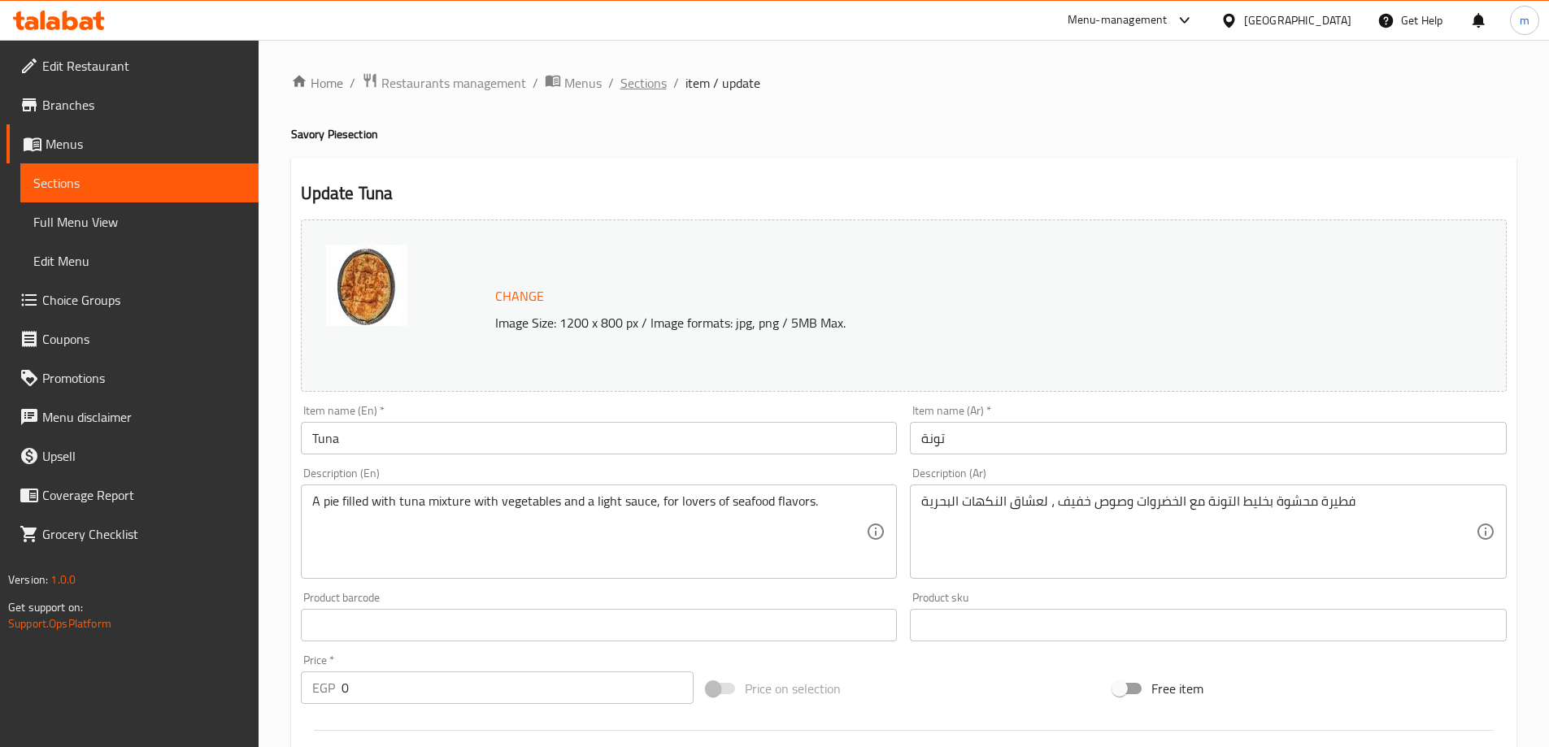
click at [655, 87] on span "Sections" at bounding box center [644, 83] width 46 height 20
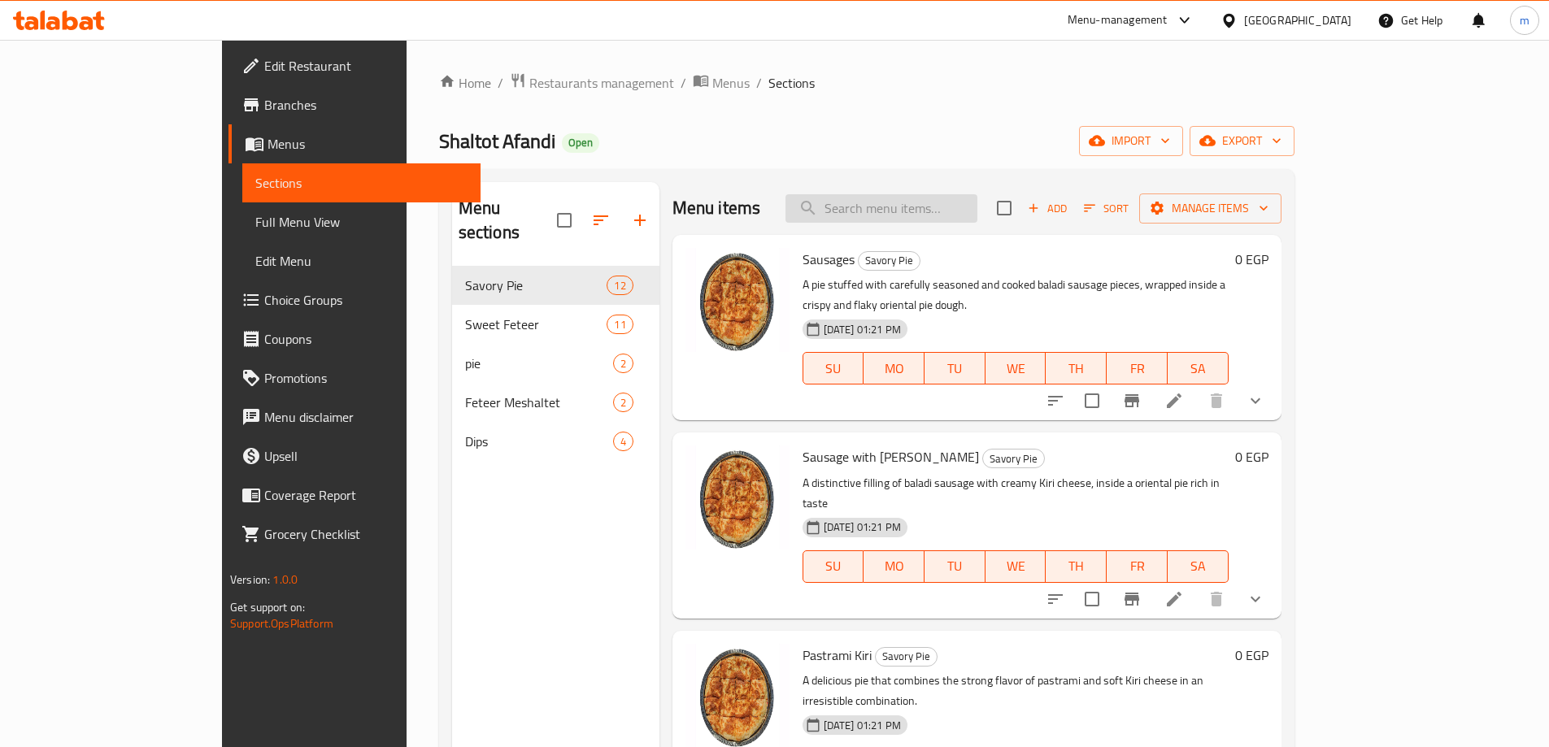
click at [932, 217] on input "search" at bounding box center [882, 208] width 192 height 28
paste input "Shrimp"
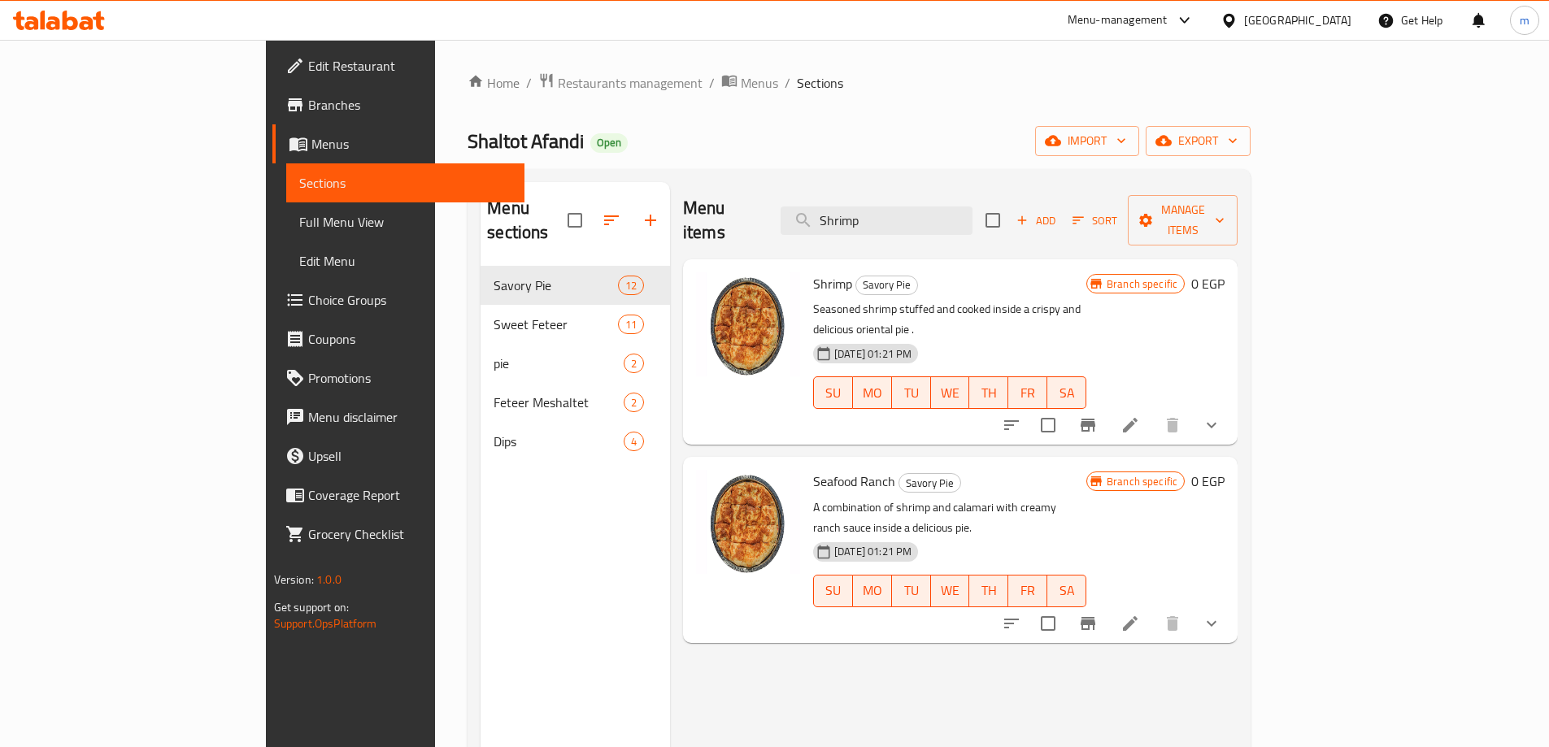
type input "Shrimp"
click at [1140, 614] on icon at bounding box center [1131, 624] width 20 height 20
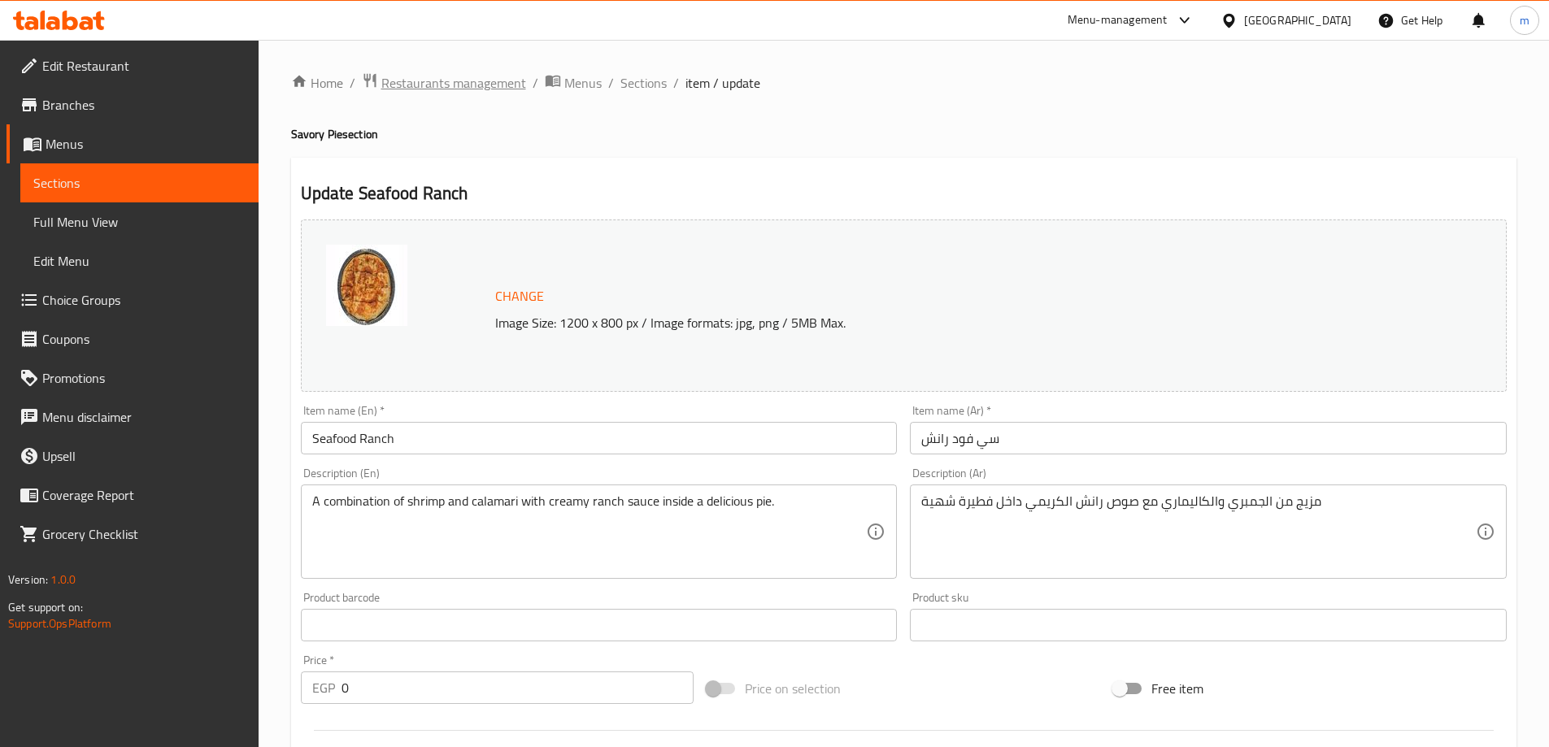
click at [458, 81] on span "Restaurants management" at bounding box center [453, 83] width 145 height 20
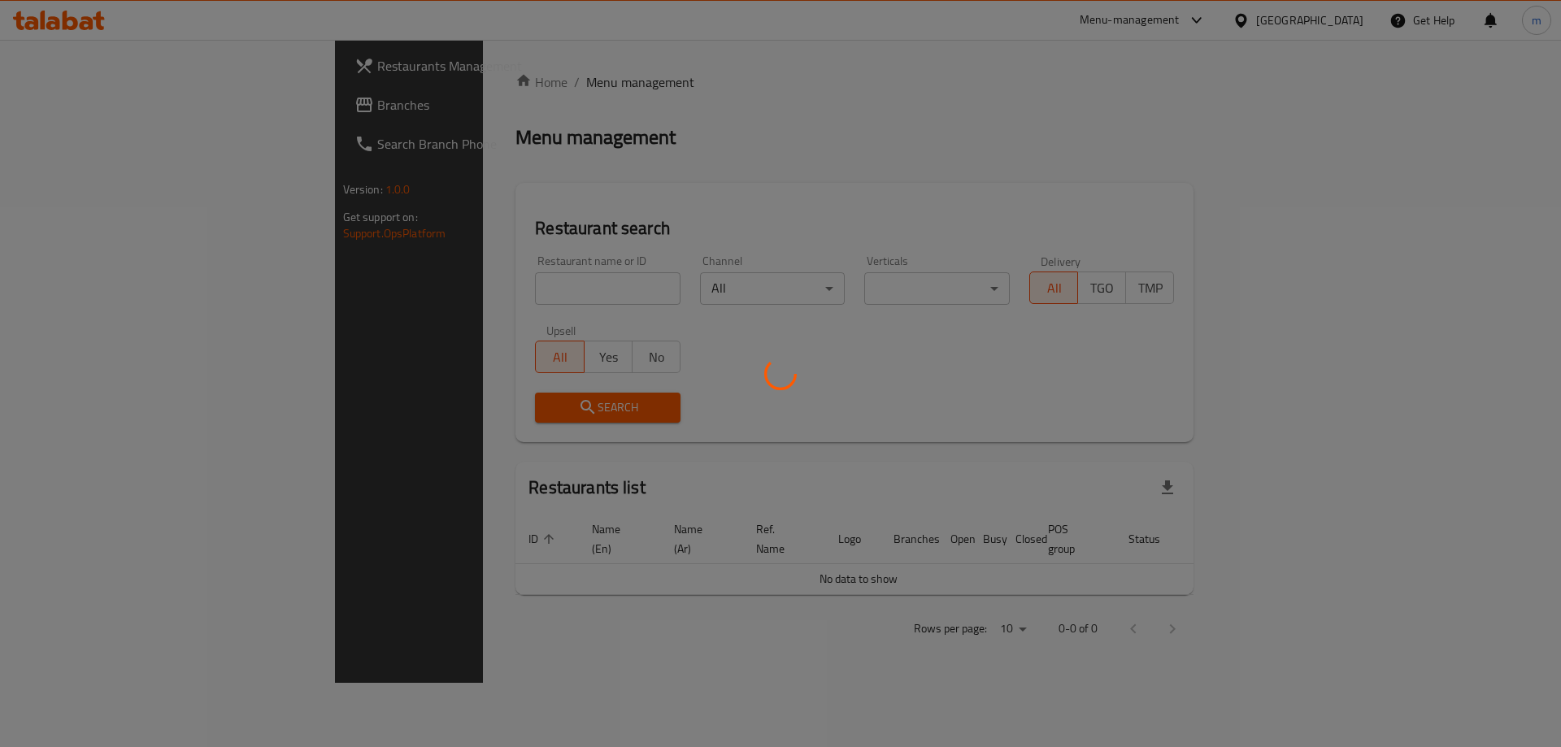
click at [89, 111] on div at bounding box center [780, 373] width 1561 height 747
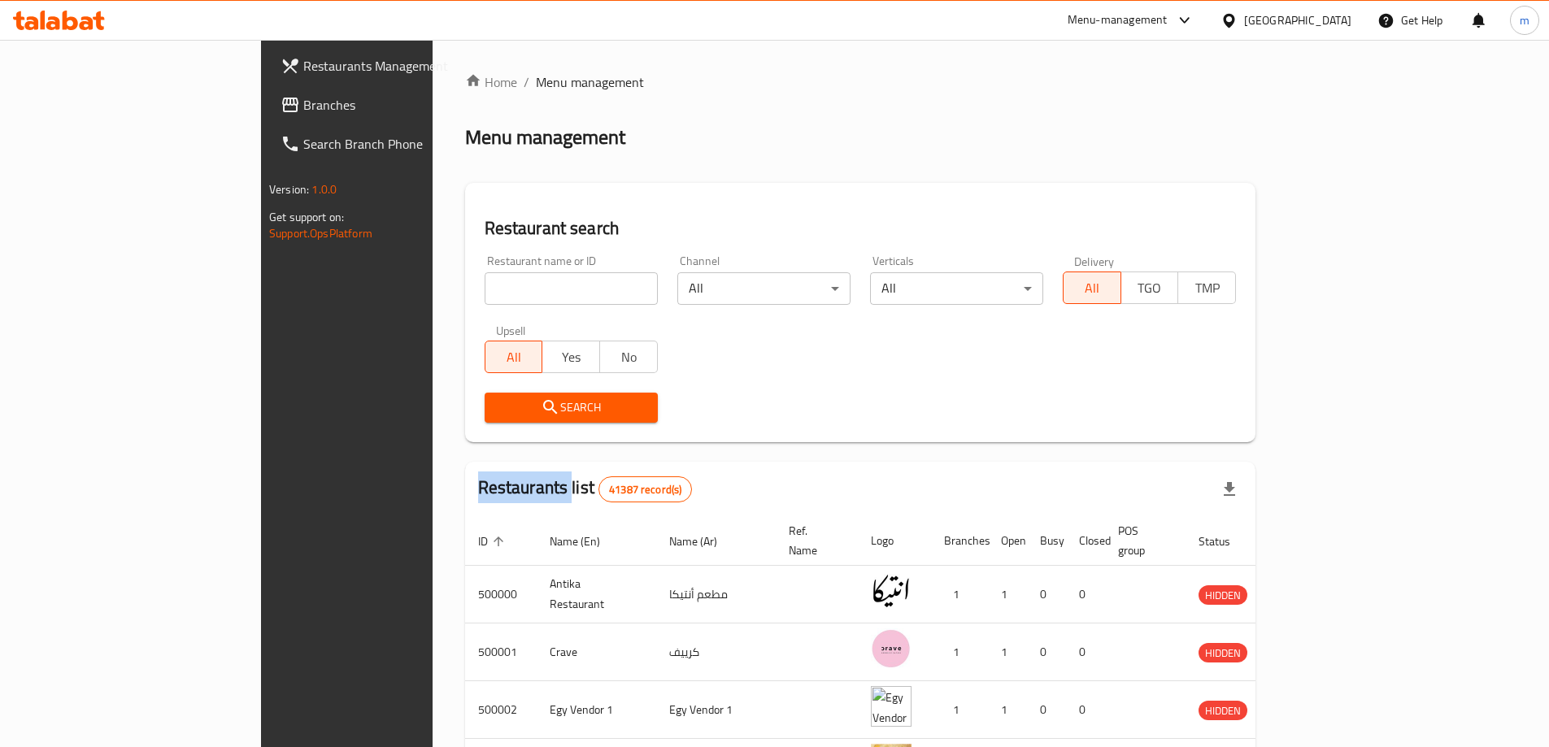
click at [89, 111] on div at bounding box center [774, 373] width 1549 height 747
click at [303, 111] on span "Branches" at bounding box center [404, 105] width 203 height 20
